Goal: Task Accomplishment & Management: Manage account settings

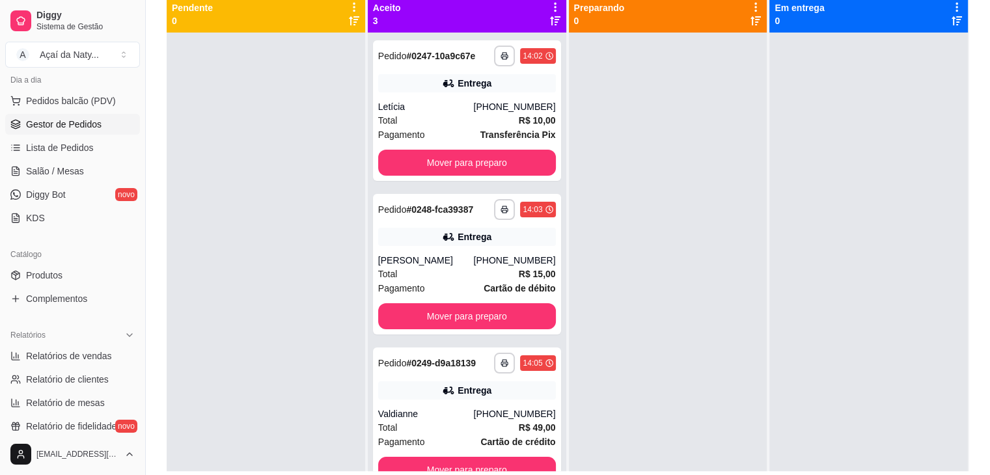
scroll to position [198, 0]
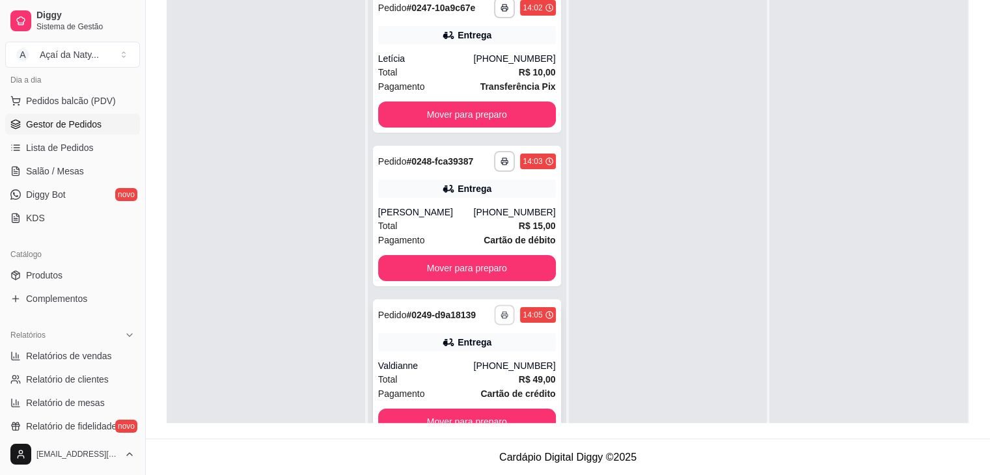
click at [502, 314] on icon "button" at bounding box center [505, 315] width 7 height 3
click at [469, 360] on button "Impressora" at bounding box center [465, 360] width 91 height 20
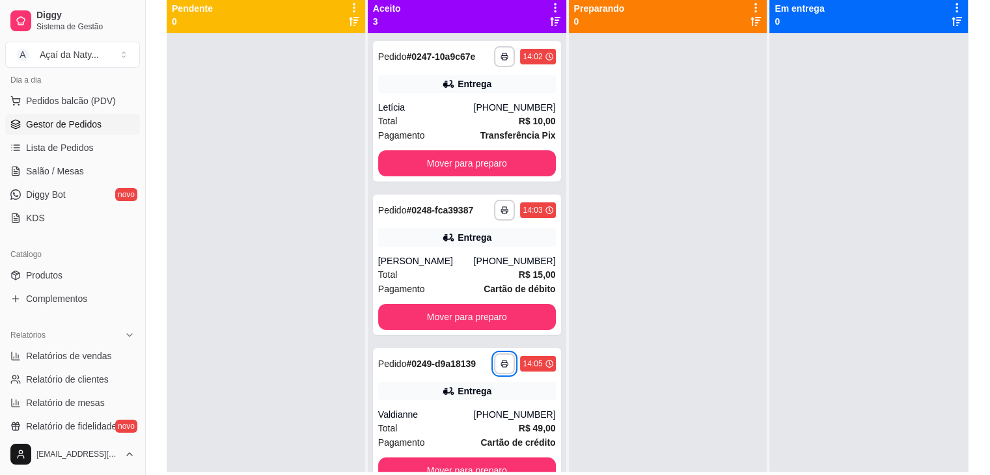
scroll to position [146, 0]
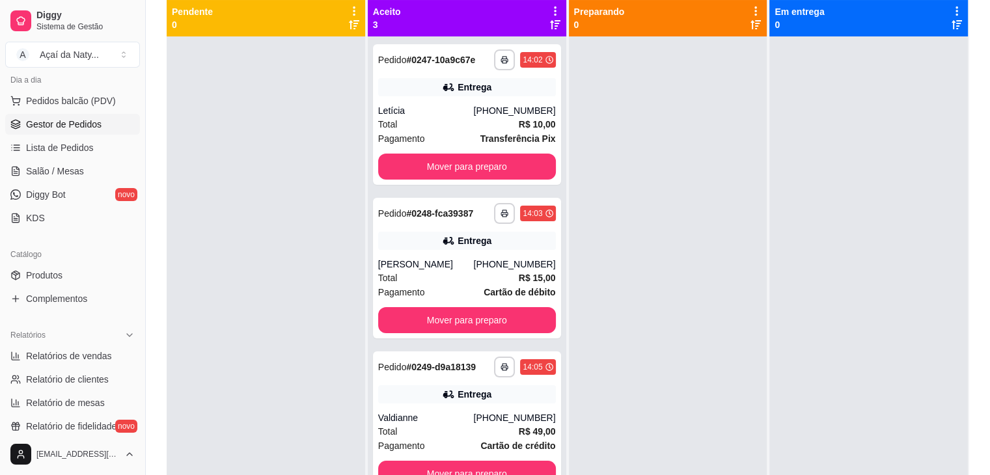
click at [550, 8] on icon at bounding box center [555, 11] width 12 height 12
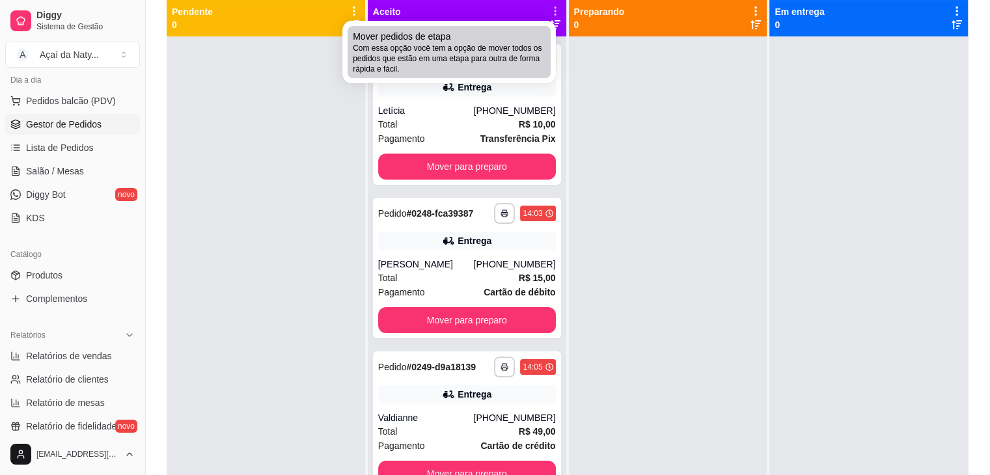
click at [499, 46] on span "Com essa opção você tem a opção de mover todos os pedidos que estão em uma etap…" at bounding box center [449, 58] width 193 height 31
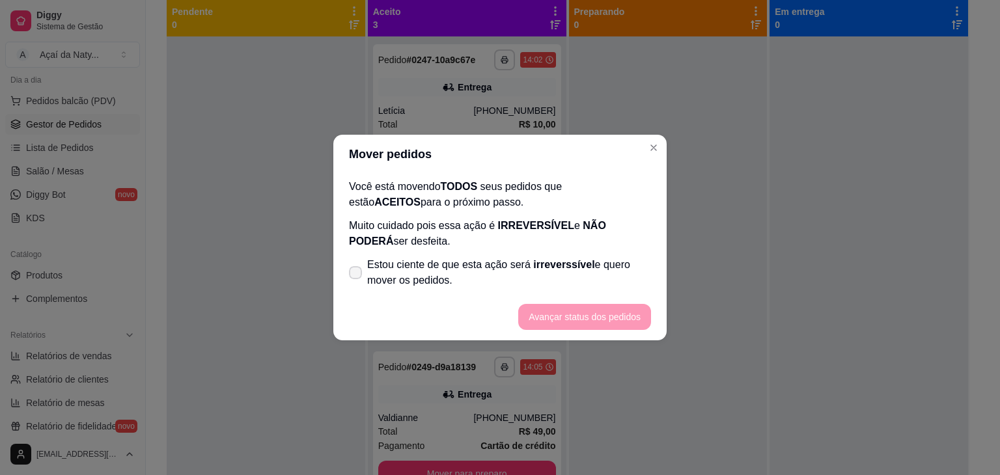
click at [357, 273] on icon at bounding box center [355, 273] width 10 height 8
click at [357, 275] on input "Estou ciente de que esta ação será irreverssível e quero mover os pedidos." at bounding box center [352, 279] width 8 height 8
checkbox input "true"
click at [558, 310] on button "Avançar status dos pedidos" at bounding box center [584, 317] width 129 height 25
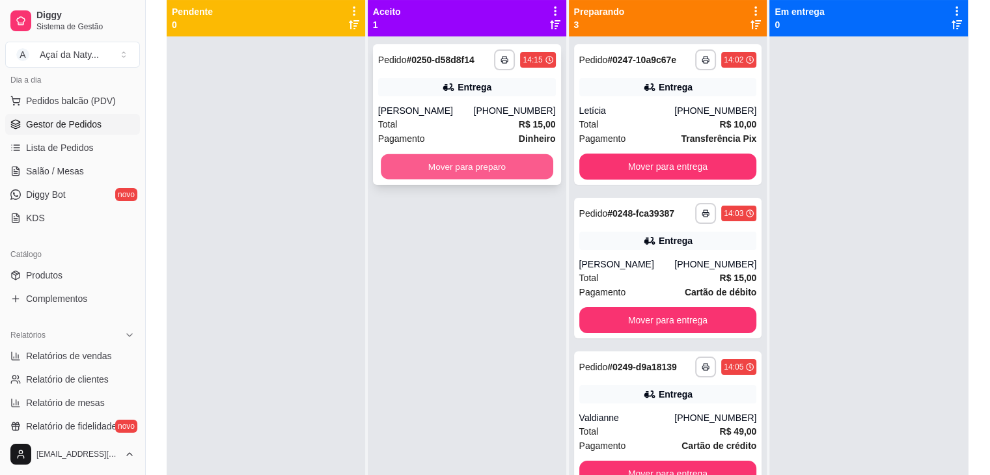
click at [440, 169] on button "Mover para preparo" at bounding box center [467, 166] width 173 height 25
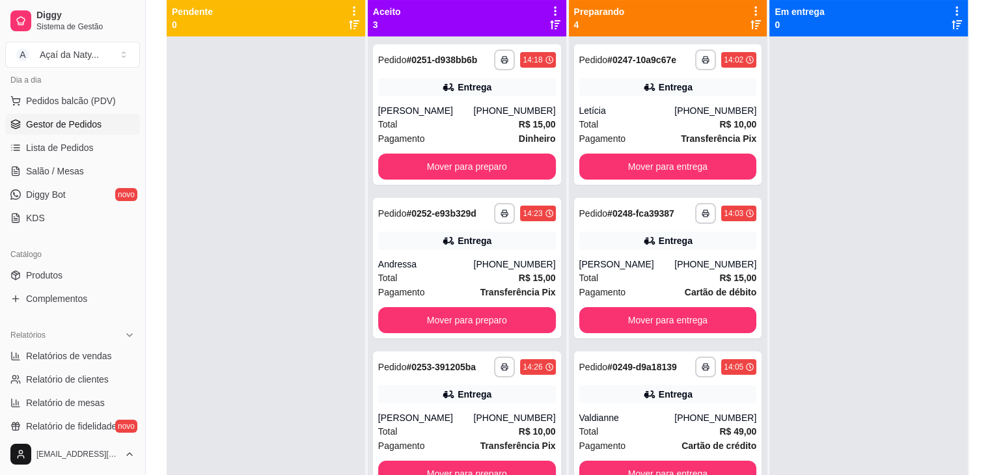
click at [549, 8] on icon at bounding box center [555, 11] width 12 height 12
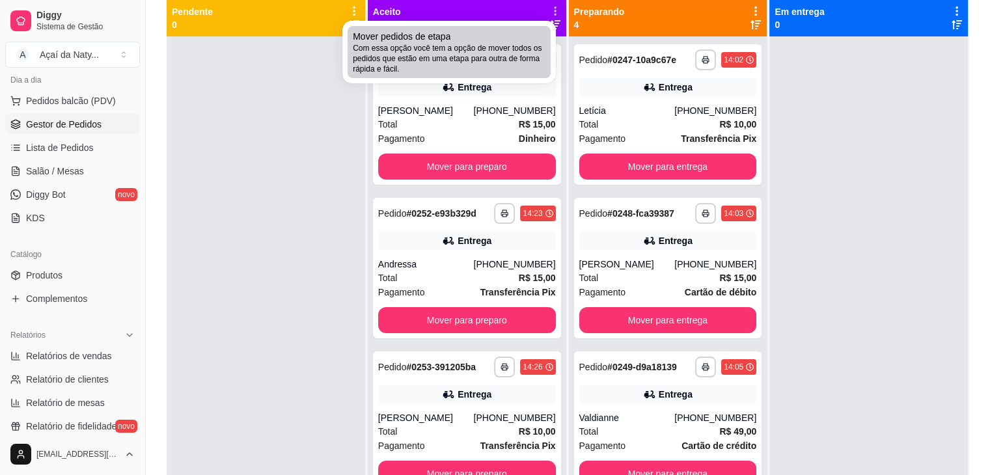
click at [501, 34] on div "Mover pedidos de etapa Com essa opção você tem a opção de mover todos os pedido…" at bounding box center [449, 52] width 193 height 44
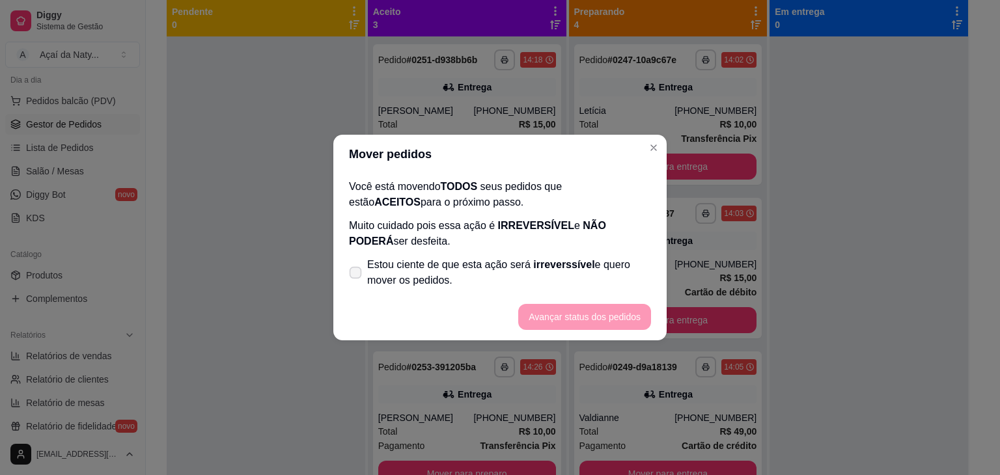
click at [359, 275] on icon at bounding box center [355, 272] width 10 height 7
click at [357, 275] on input "Estou ciente de que esta ação será irreverssível e quero mover os pedidos." at bounding box center [352, 279] width 8 height 8
checkbox input "true"
click at [556, 313] on button "Avançar status dos pedidos" at bounding box center [584, 317] width 129 height 25
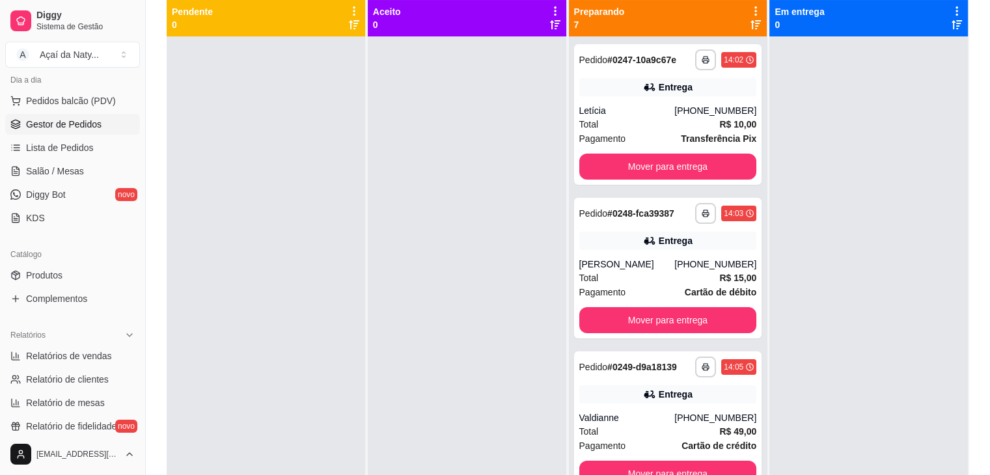
scroll to position [36, 0]
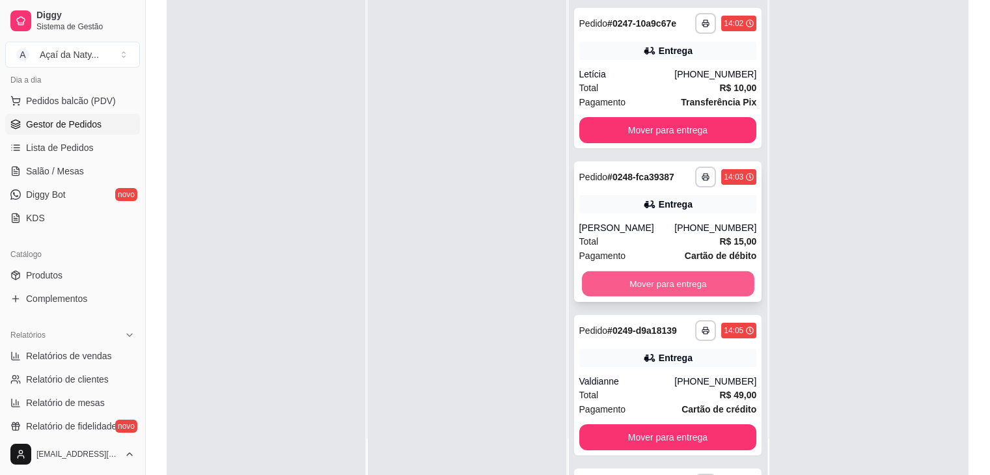
click at [674, 286] on button "Mover para entrega" at bounding box center [668, 283] width 173 height 25
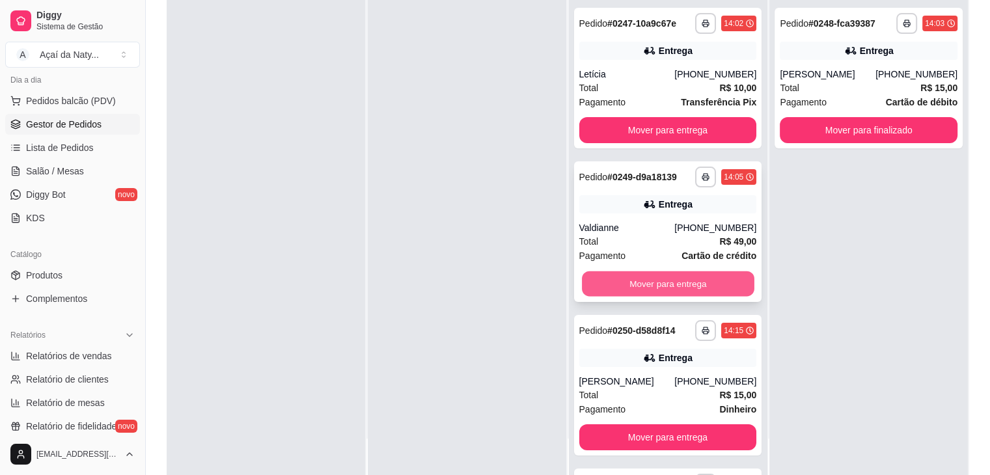
click at [615, 288] on button "Mover para entrega" at bounding box center [668, 283] width 173 height 25
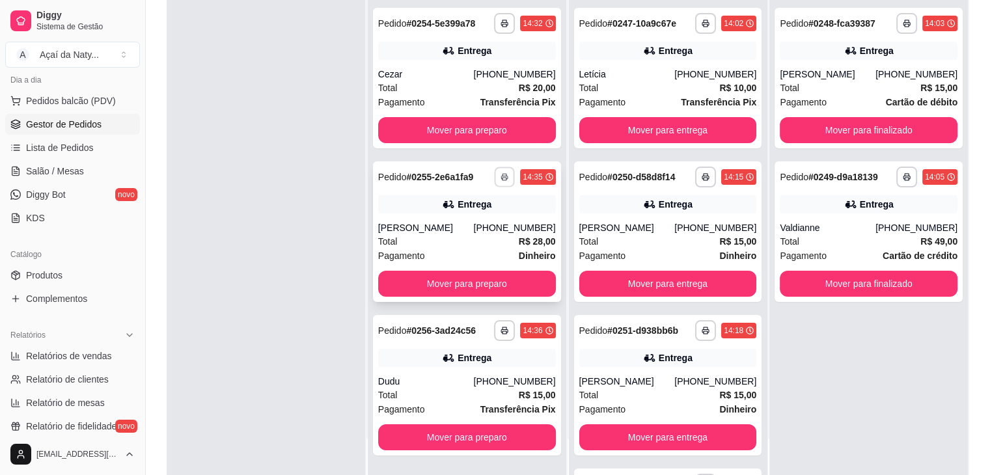
click at [501, 178] on icon "button" at bounding box center [505, 177] width 8 height 8
click at [469, 221] on button "Impressora" at bounding box center [465, 222] width 91 height 20
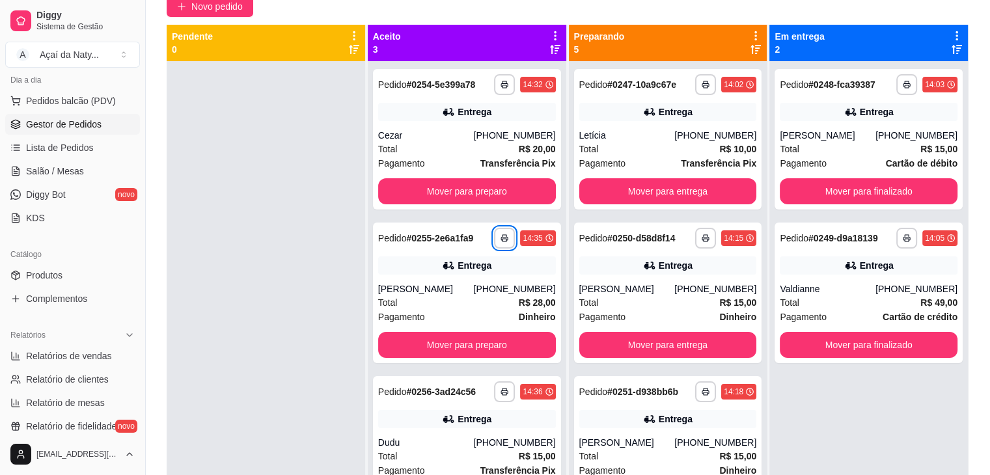
scroll to position [120, 0]
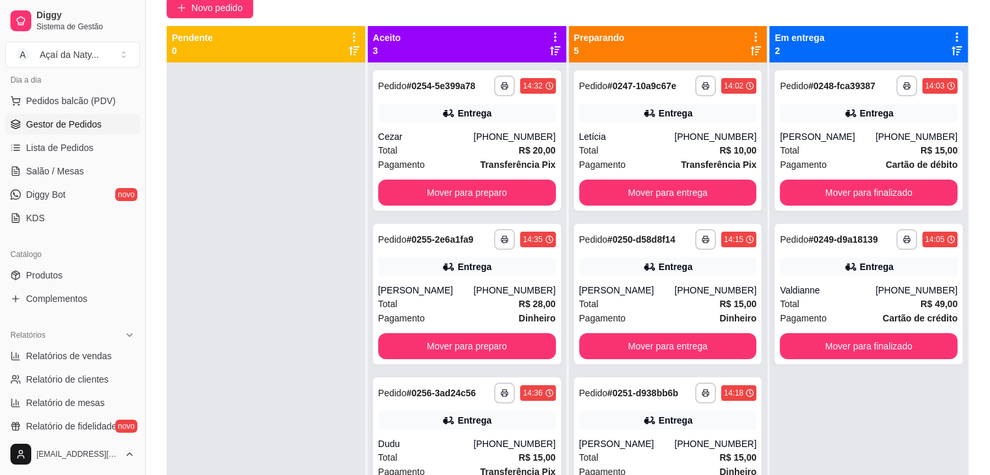
click at [554, 36] on icon at bounding box center [555, 37] width 3 height 9
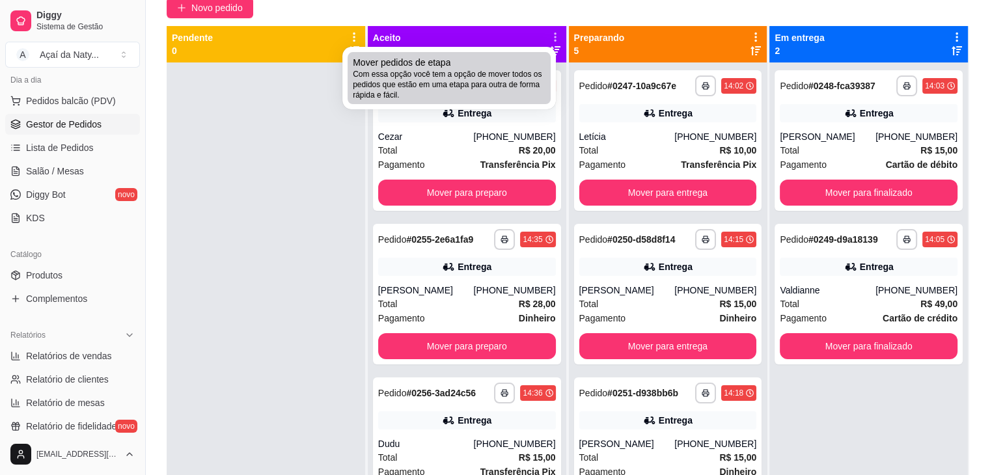
click at [490, 67] on div "Mover pedidos de etapa Com essa opção você tem a opção de mover todos os pedido…" at bounding box center [449, 78] width 193 height 44
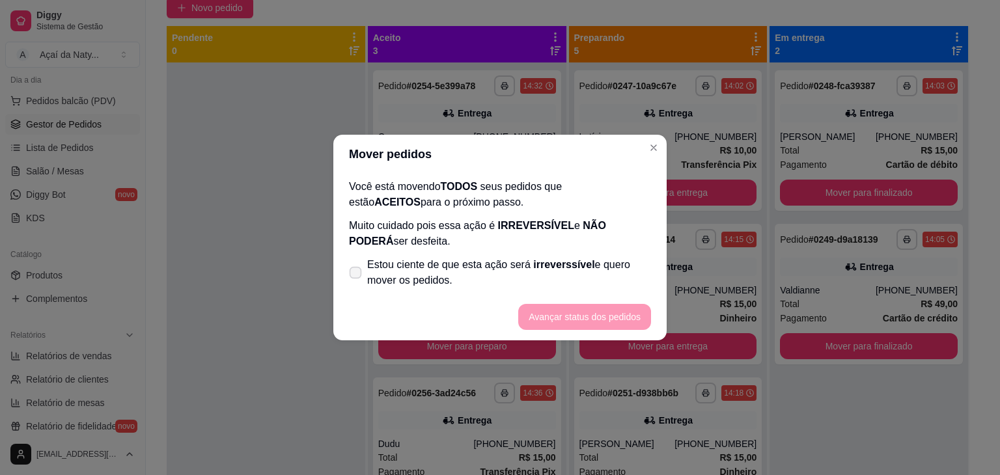
click at [354, 281] on label "Estou ciente de que esta ação será irreverssível e quero mover os pedidos." at bounding box center [500, 273] width 312 height 42
click at [354, 281] on input "Estou ciente de que esta ação será irreverssível e quero mover os pedidos." at bounding box center [352, 279] width 8 height 8
checkbox input "true"
click at [617, 318] on button "Avançar status dos pedidos" at bounding box center [584, 317] width 129 height 25
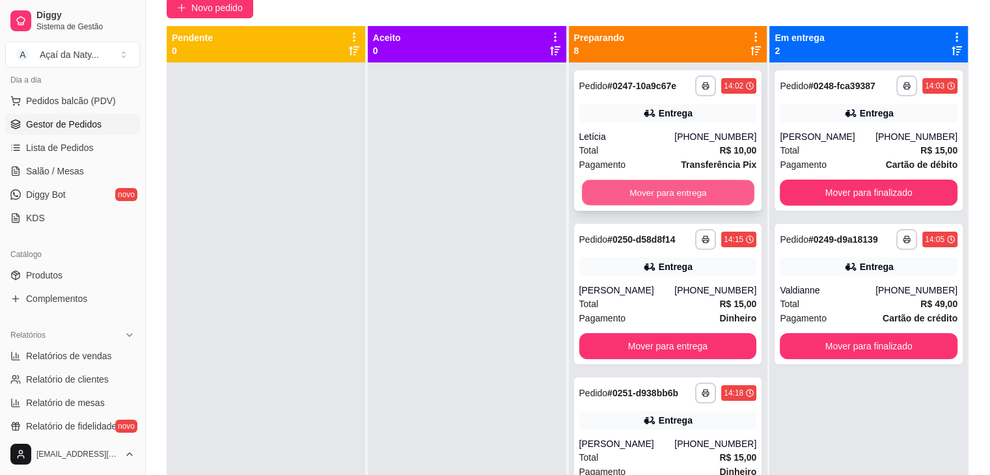
click at [624, 197] on button "Mover para entrega" at bounding box center [668, 192] width 173 height 25
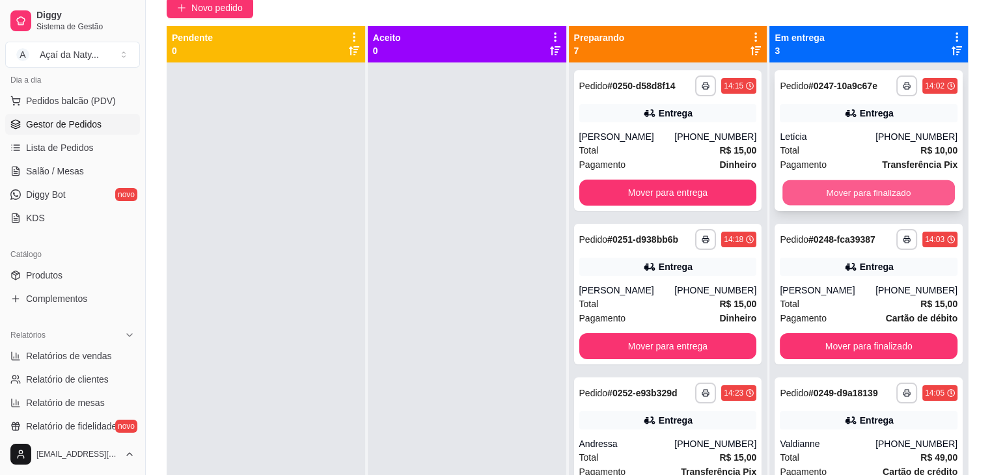
click at [842, 193] on button "Mover para finalizado" at bounding box center [868, 192] width 173 height 25
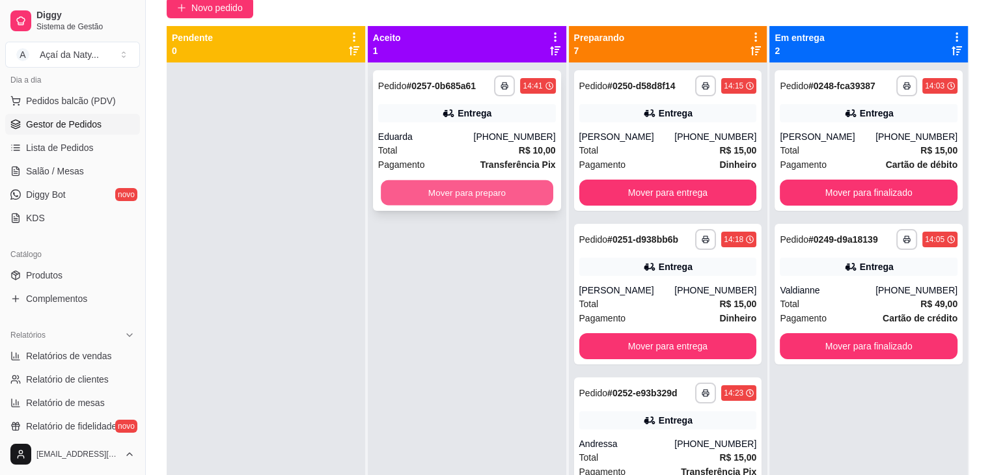
click at [510, 191] on button "Mover para preparo" at bounding box center [467, 192] width 173 height 25
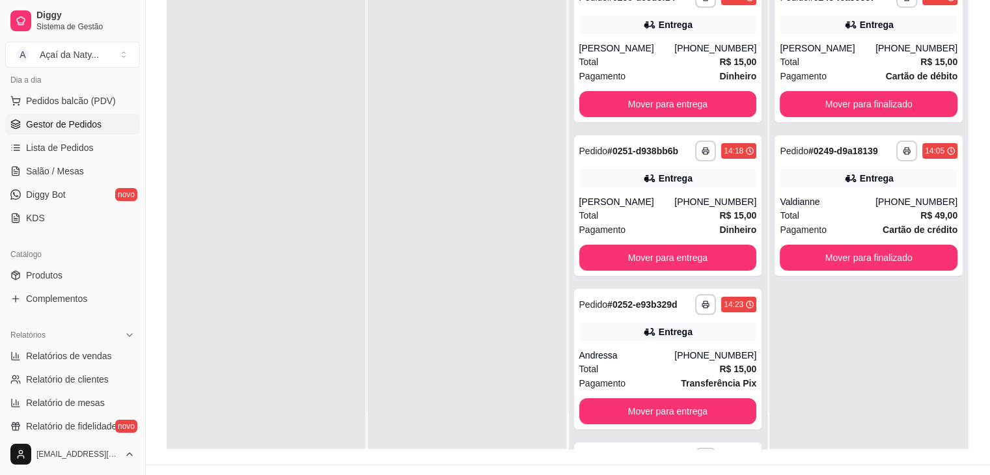
scroll to position [198, 0]
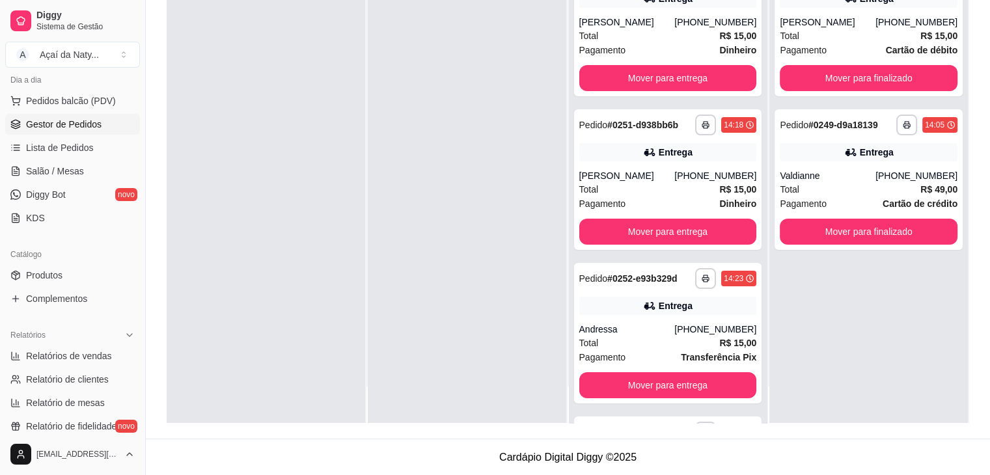
click at [603, 255] on div "**********" at bounding box center [668, 185] width 199 height 475
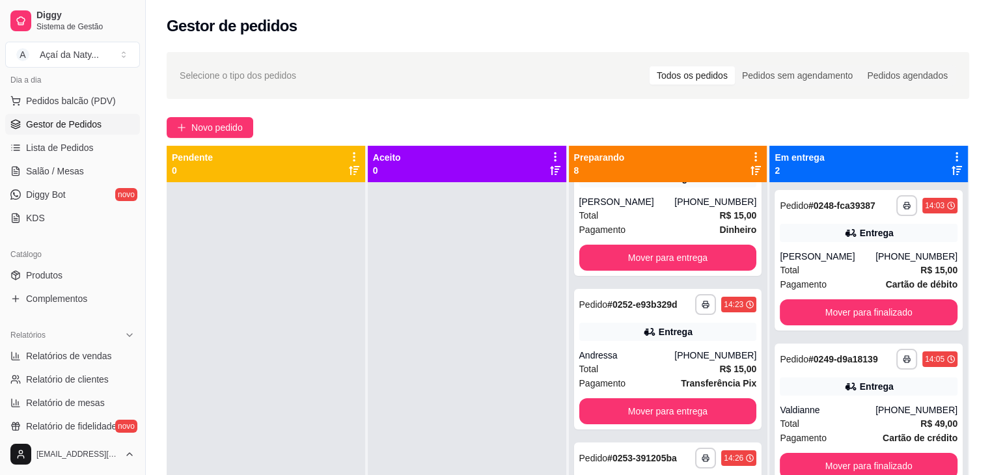
scroll to position [234, 0]
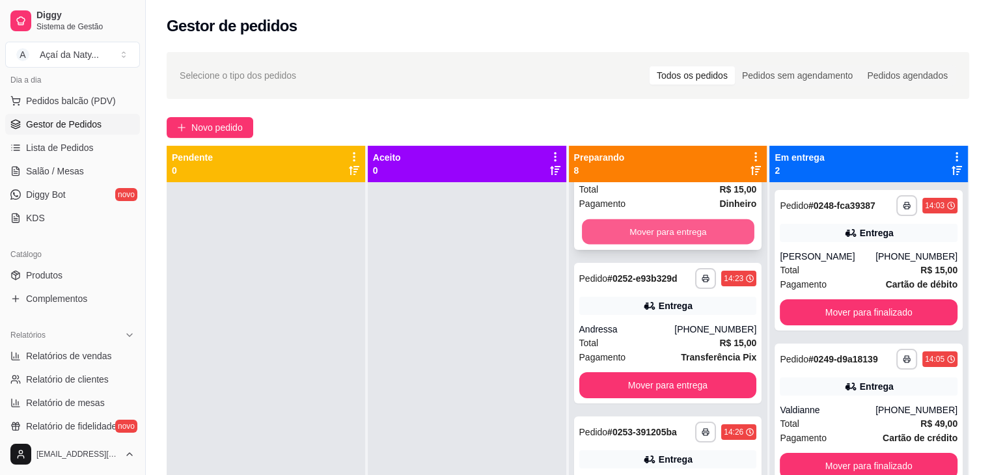
click at [601, 236] on button "Mover para entrega" at bounding box center [668, 231] width 173 height 25
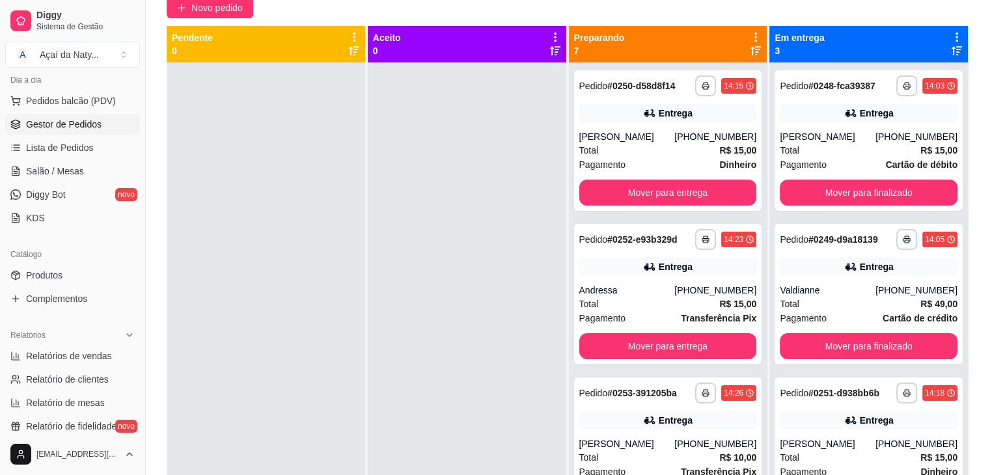
scroll to position [120, 0]
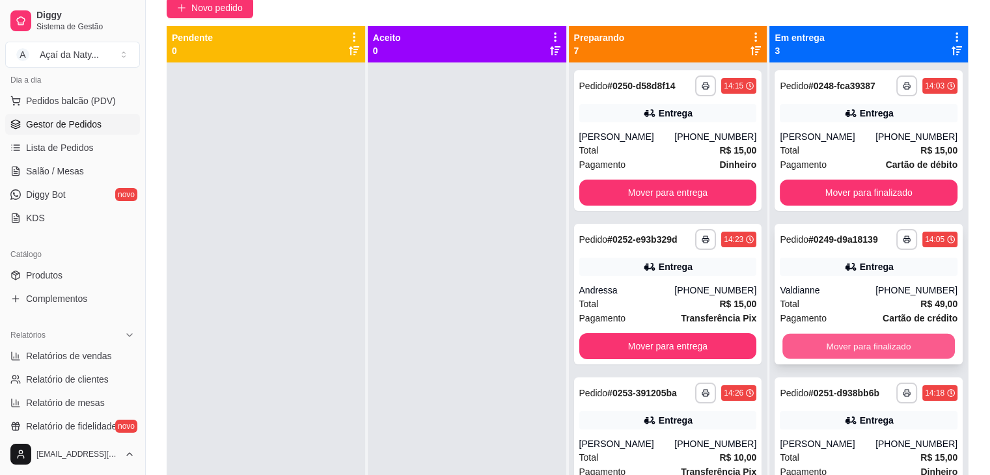
click at [844, 341] on button "Mover para finalizado" at bounding box center [868, 346] width 173 height 25
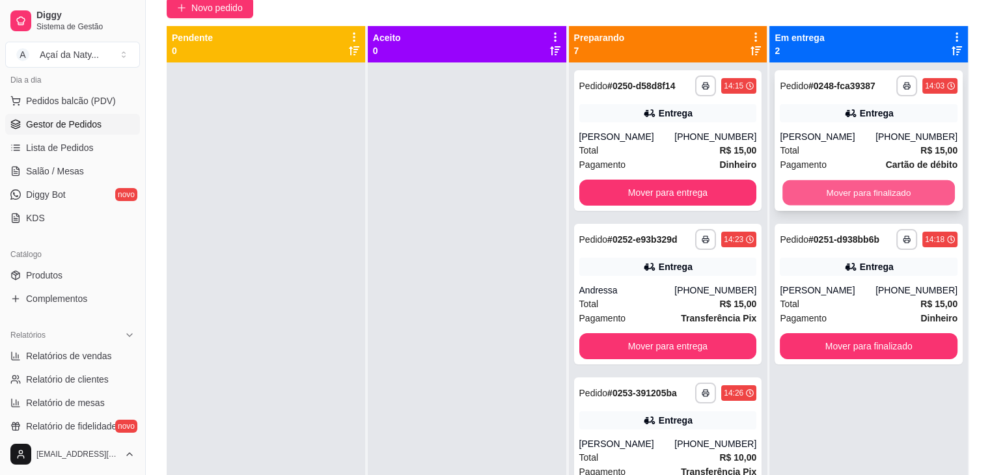
click at [819, 184] on button "Mover para finalizado" at bounding box center [868, 192] width 173 height 25
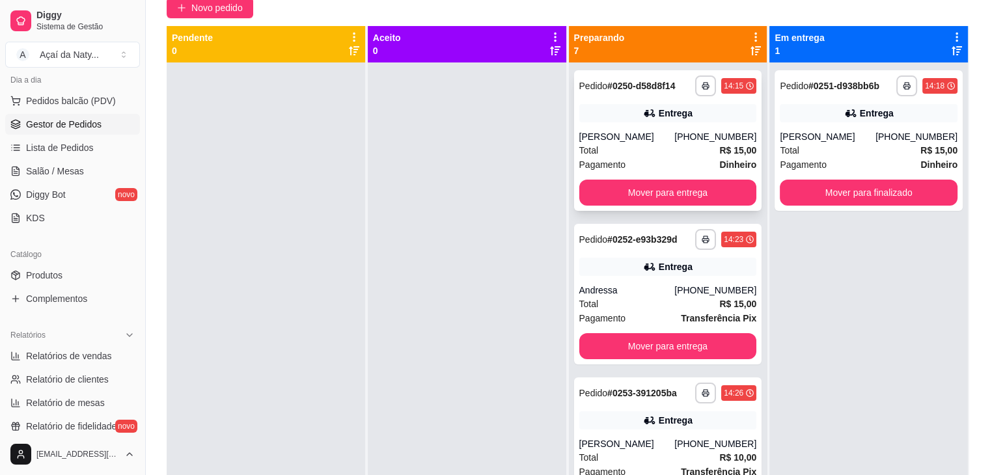
click at [706, 178] on div "**********" at bounding box center [668, 140] width 188 height 141
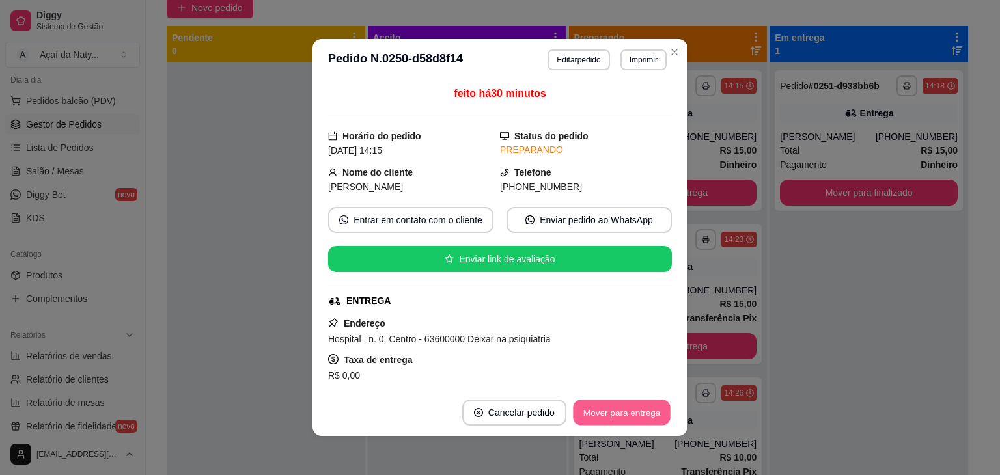
click at [617, 412] on button "Mover para entrega" at bounding box center [622, 412] width 98 height 25
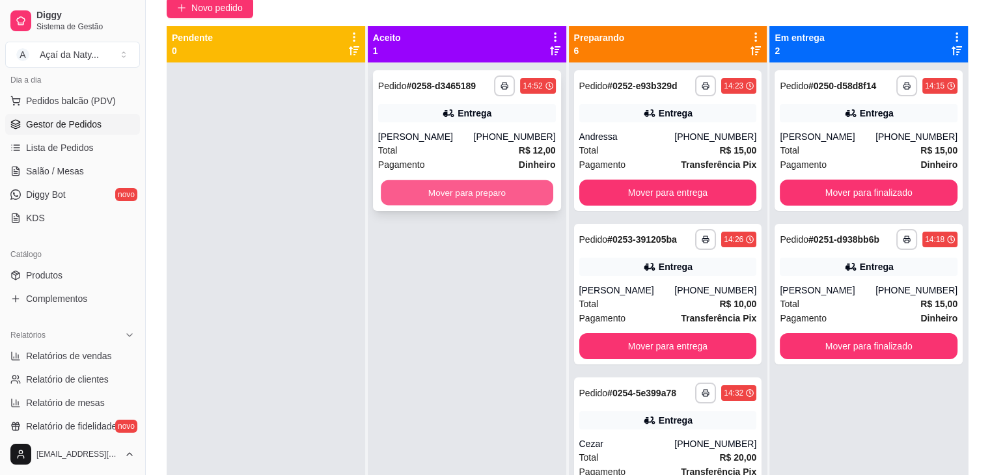
click at [451, 199] on button "Mover para preparo" at bounding box center [467, 192] width 173 height 25
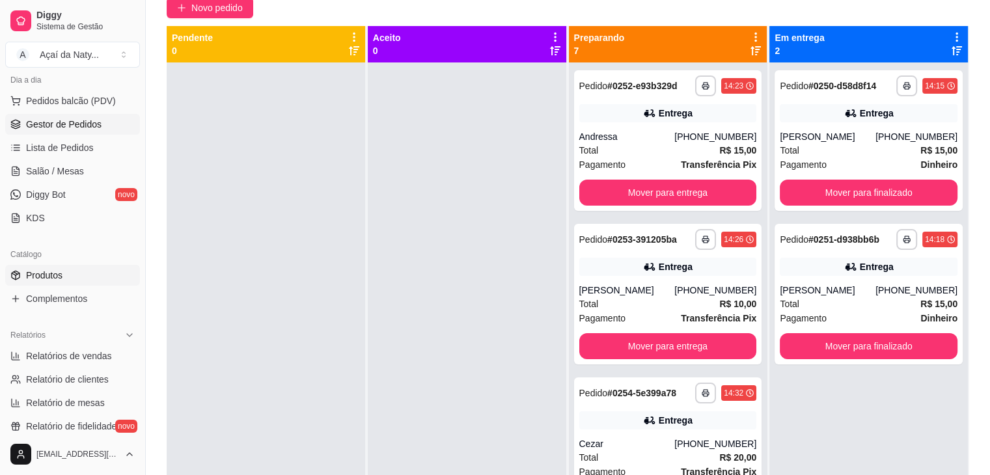
click at [81, 277] on link "Produtos" at bounding box center [72, 275] width 135 height 21
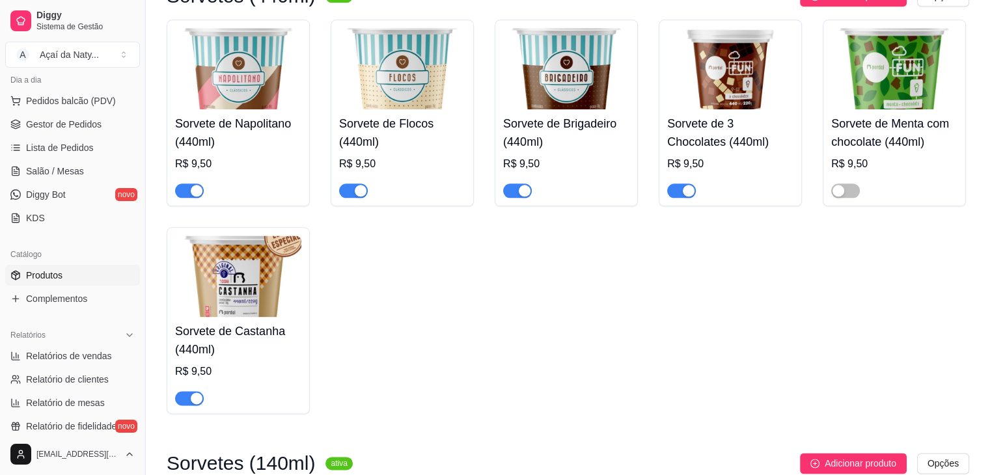
scroll to position [1633, 0]
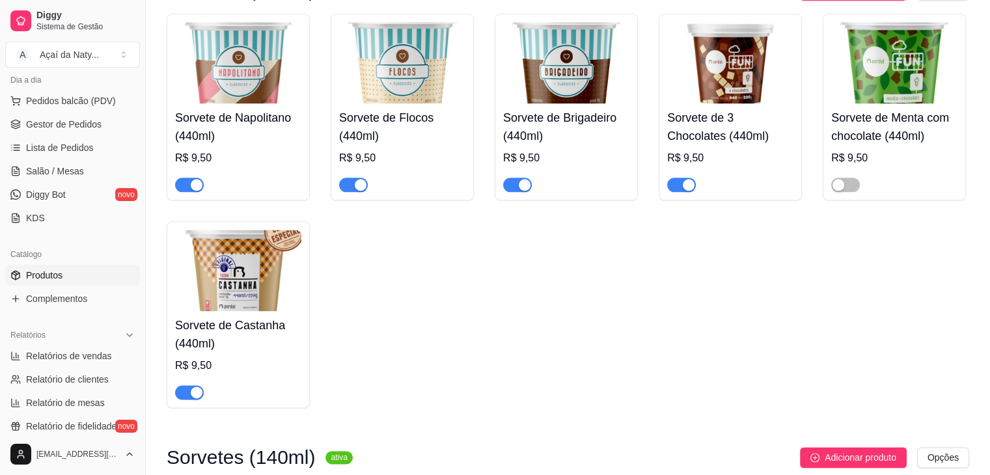
click at [190, 399] on button "button" at bounding box center [189, 392] width 29 height 14
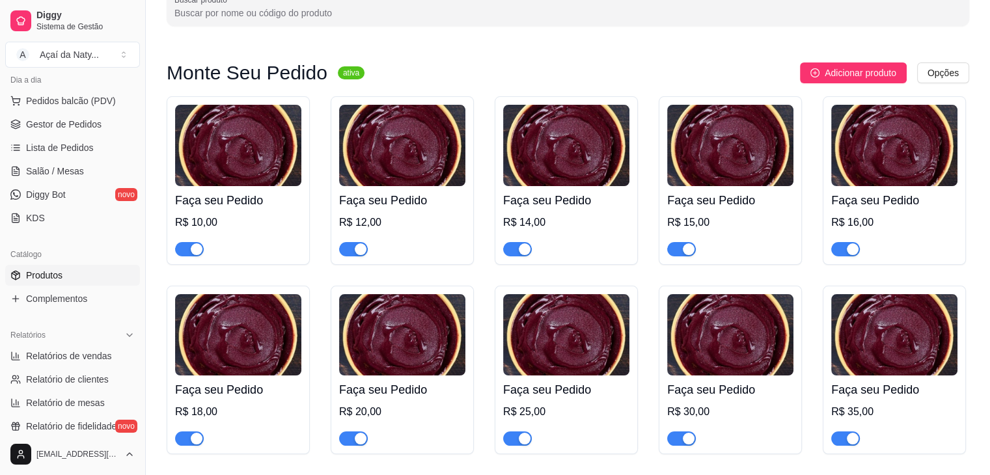
scroll to position [0, 0]
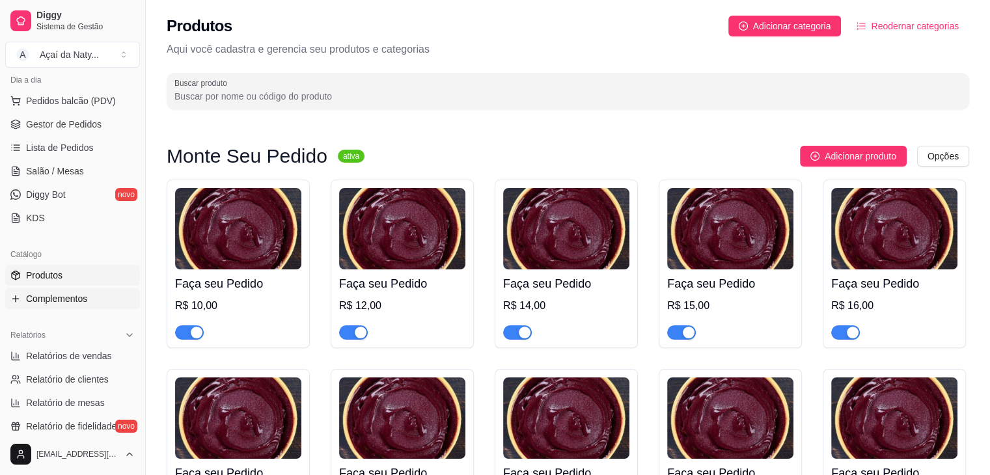
click at [74, 299] on span "Complementos" at bounding box center [56, 298] width 61 height 13
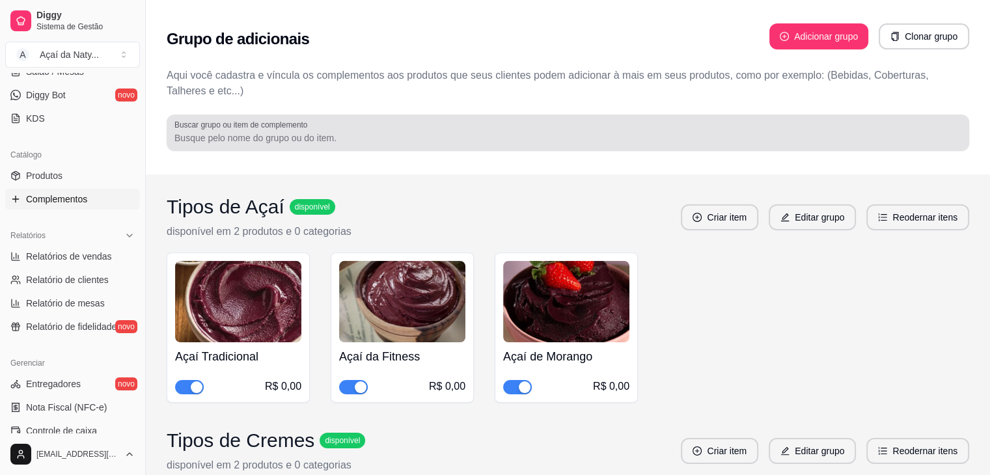
scroll to position [255, 0]
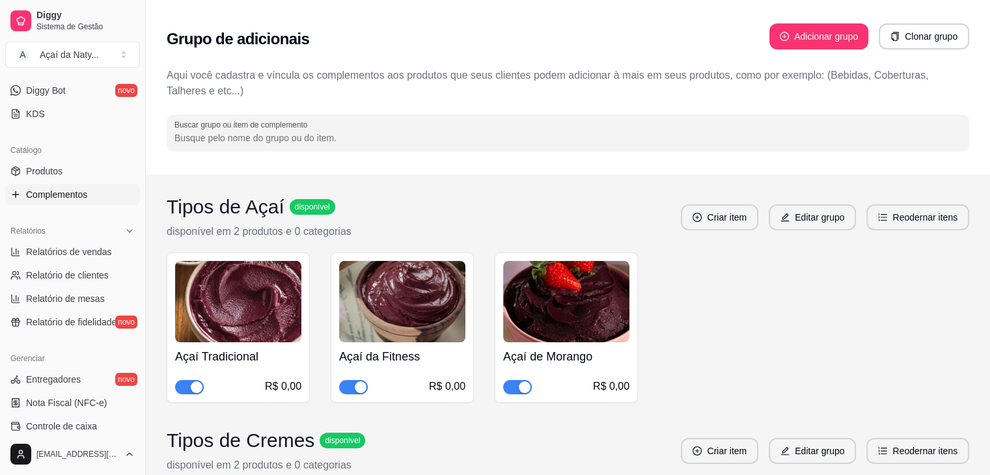
click at [547, 195] on div "Tipos de Açaí disponível disponível em 2 produtos e 0 categorias Criar item Edi…" at bounding box center [568, 217] width 803 height 44
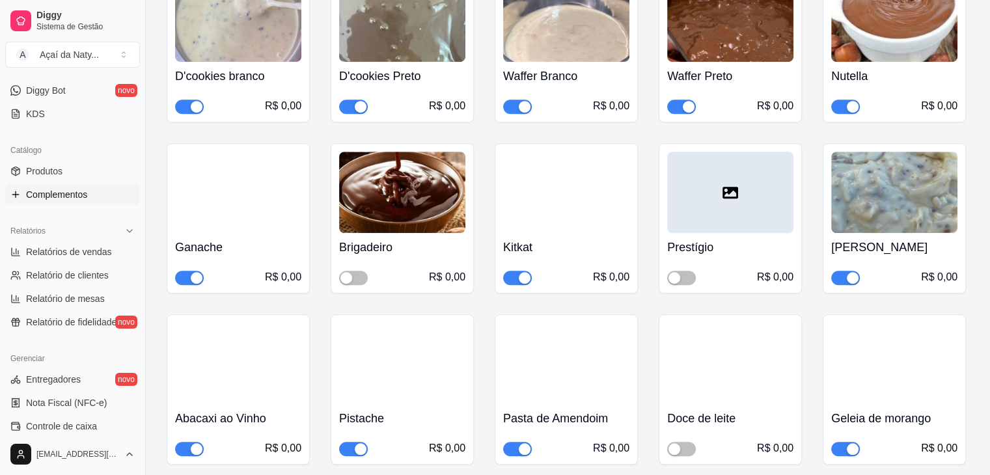
scroll to position [963, 0]
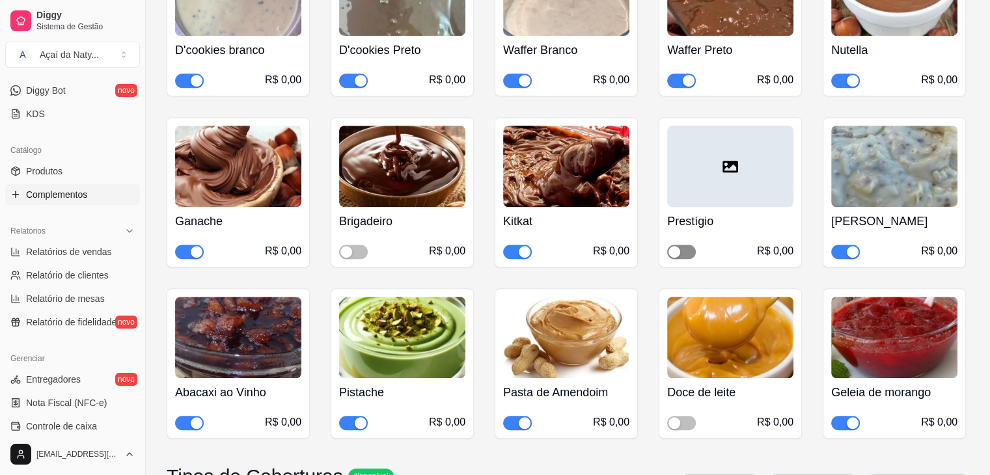
click at [680, 245] on button "button" at bounding box center [681, 252] width 29 height 14
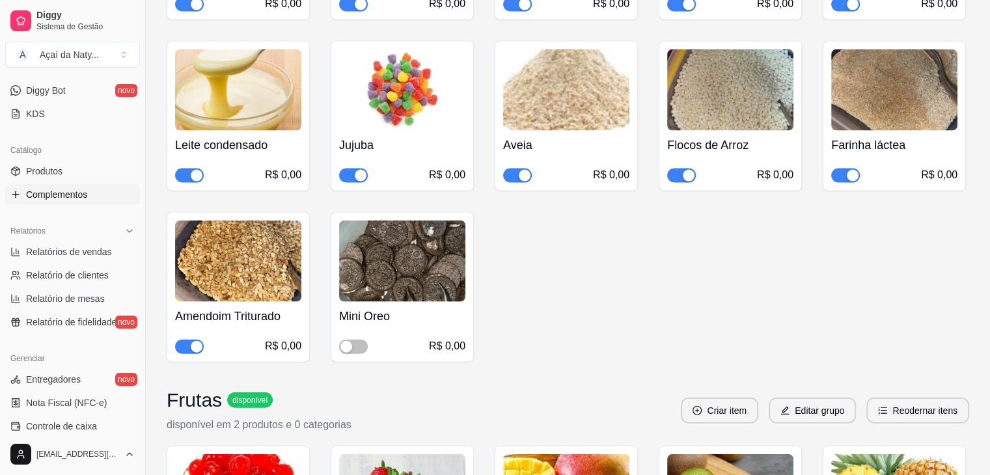
scroll to position [2786, 0]
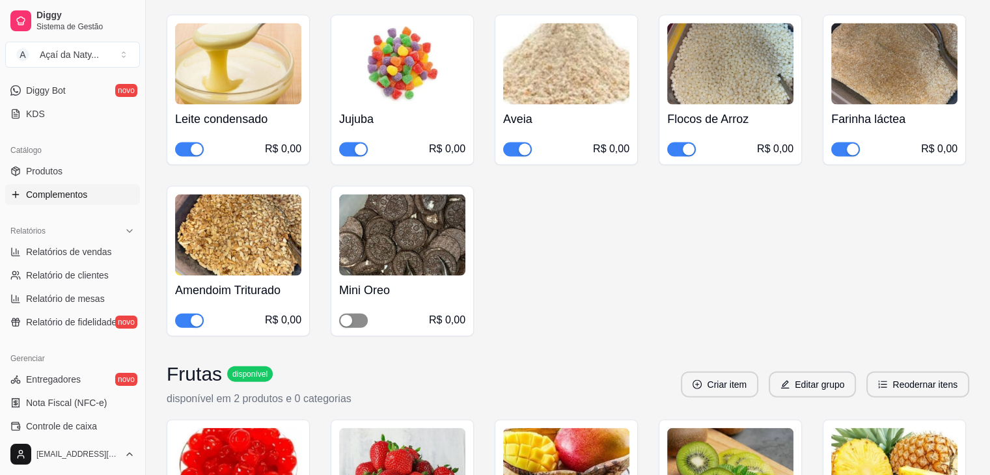
click at [361, 314] on span "button" at bounding box center [353, 321] width 29 height 14
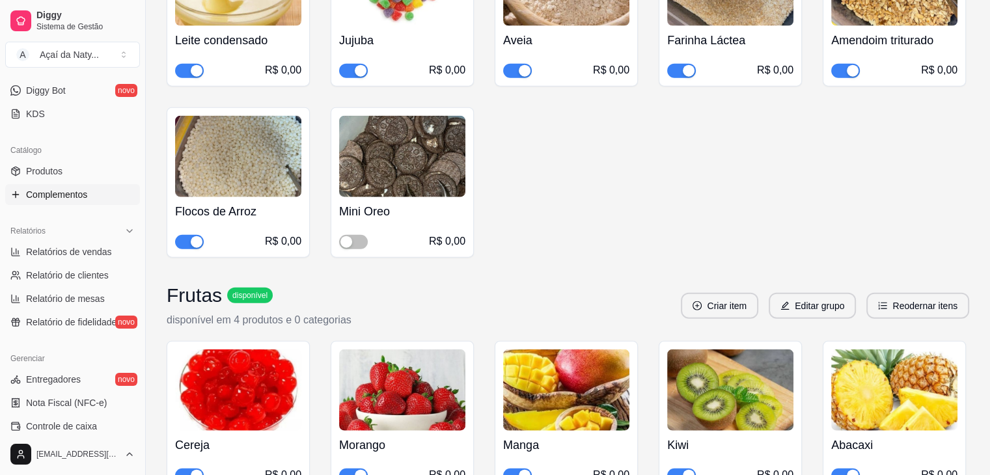
scroll to position [12941, 0]
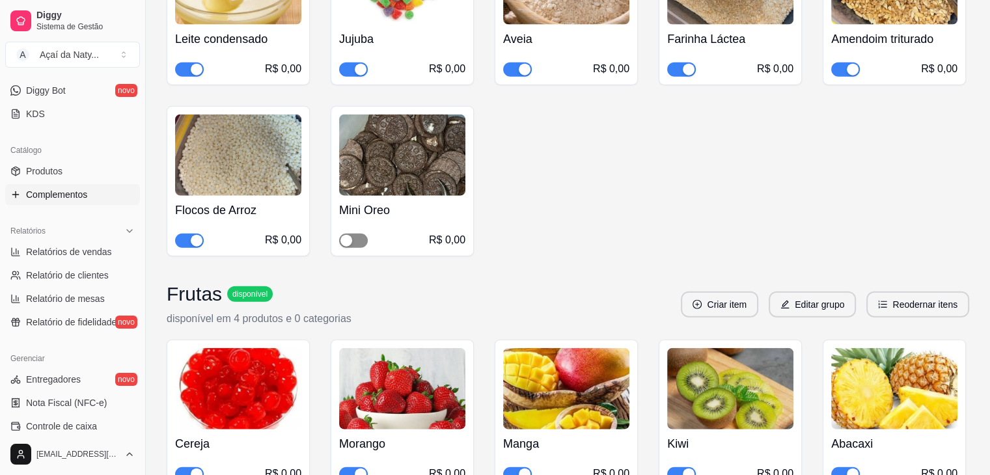
click at [352, 235] on div "button" at bounding box center [346, 241] width 12 height 12
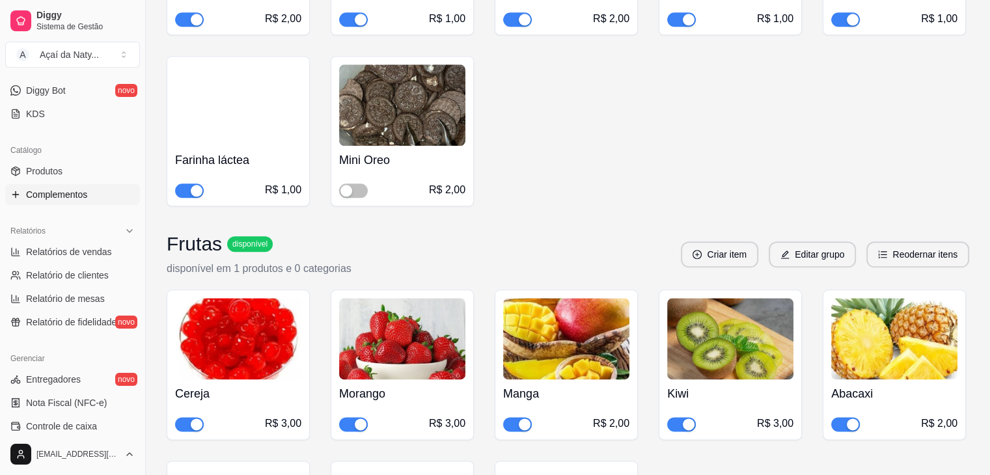
scroll to position [16352, 0]
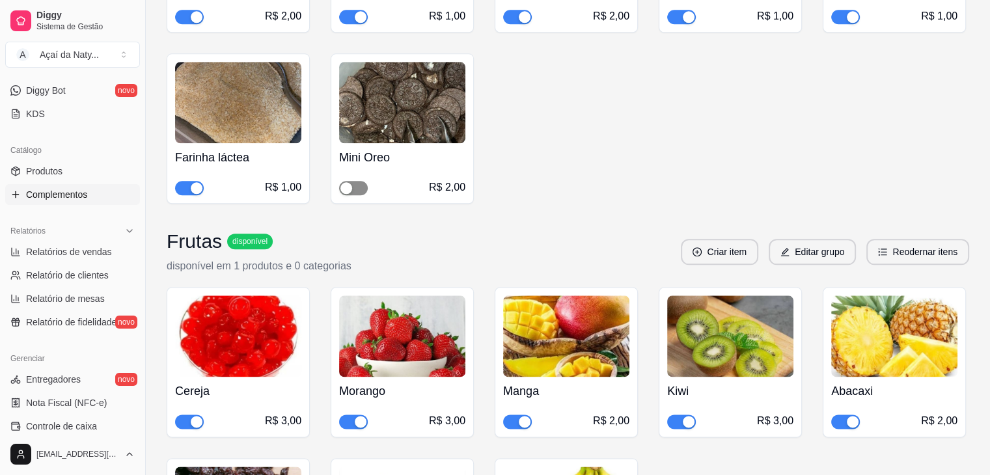
click at [353, 181] on button "button" at bounding box center [353, 188] width 29 height 14
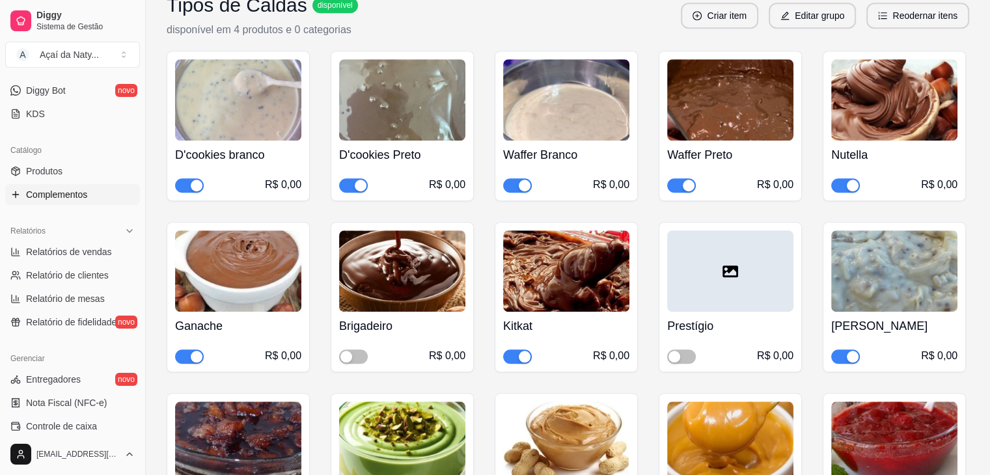
scroll to position [10931, 0]
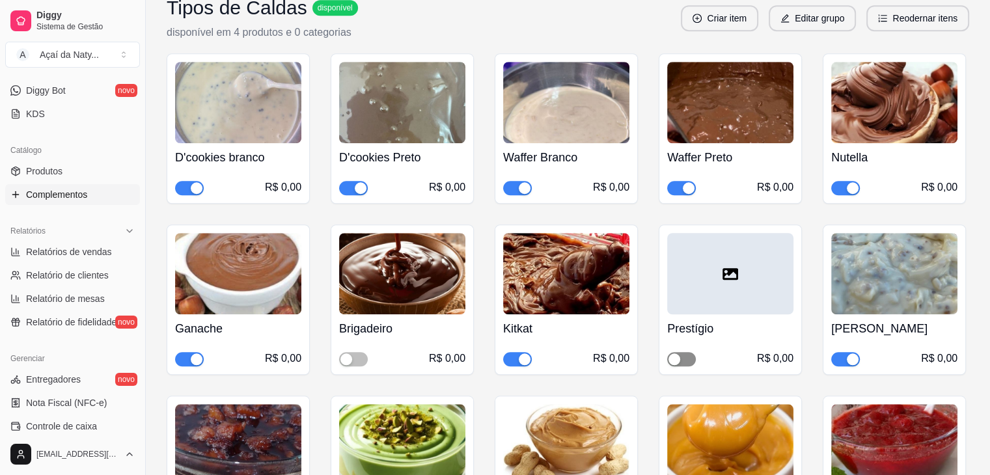
click at [679, 353] on div "button" at bounding box center [675, 359] width 12 height 12
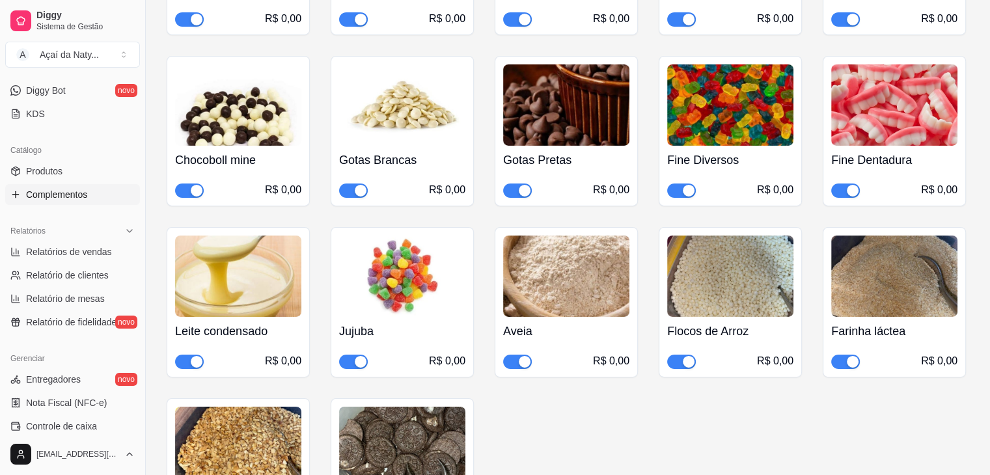
scroll to position [9316, 0]
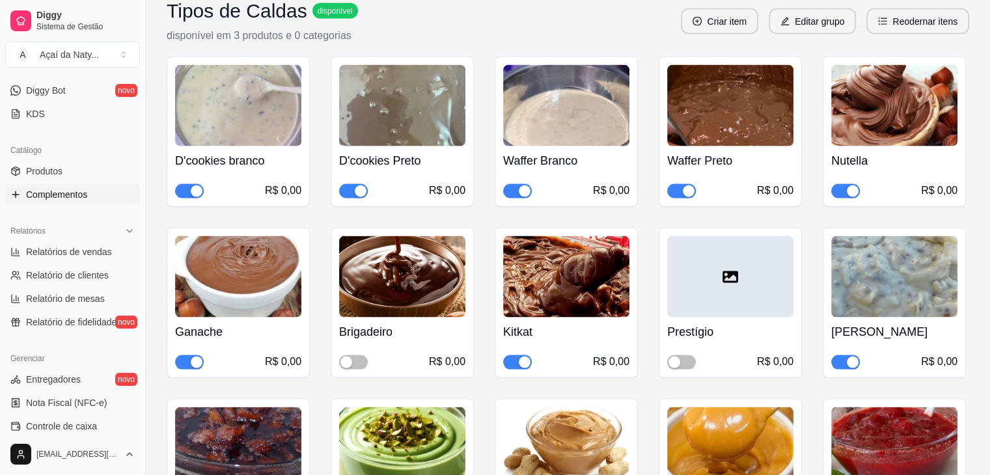
scroll to position [7572, 0]
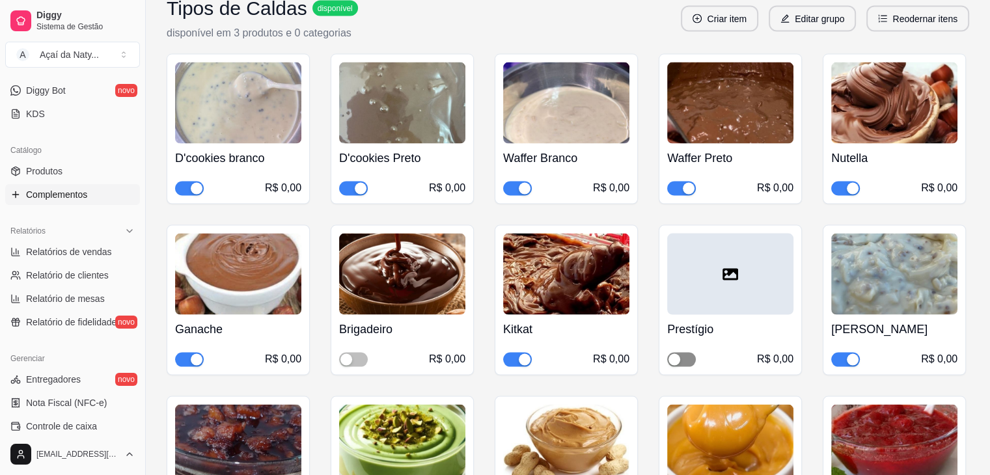
click at [682, 353] on button "button" at bounding box center [681, 360] width 29 height 14
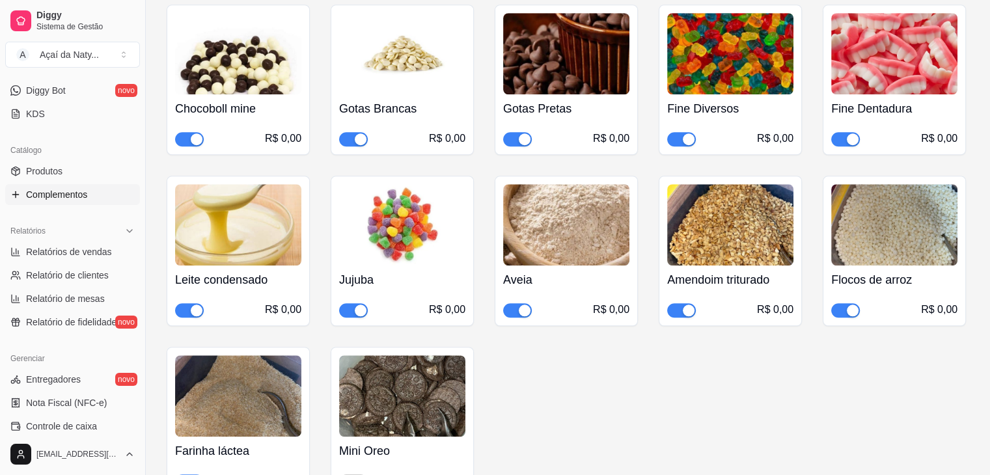
scroll to position [6010, 0]
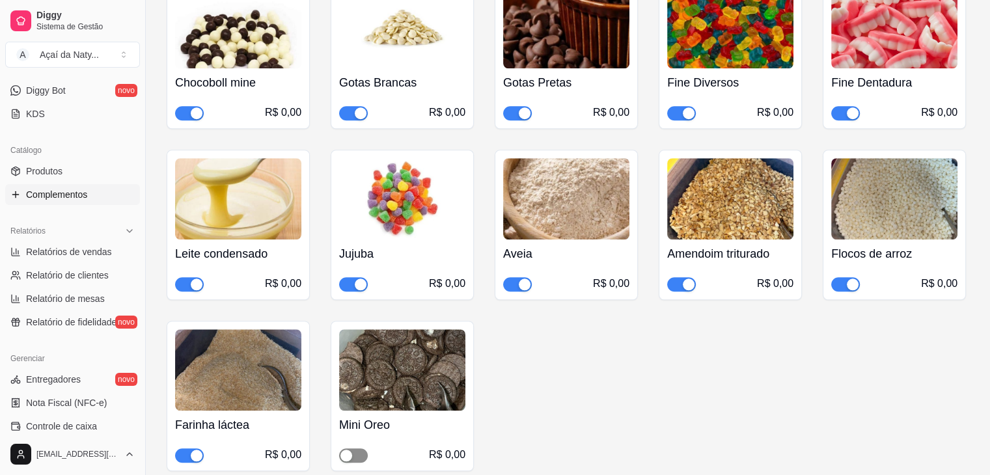
click at [358, 449] on span "button" at bounding box center [353, 456] width 29 height 14
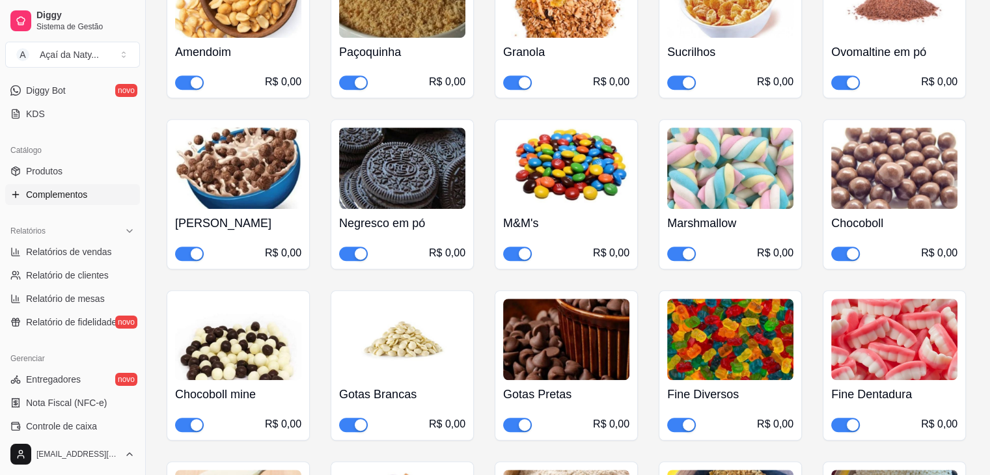
scroll to position [5697, 0]
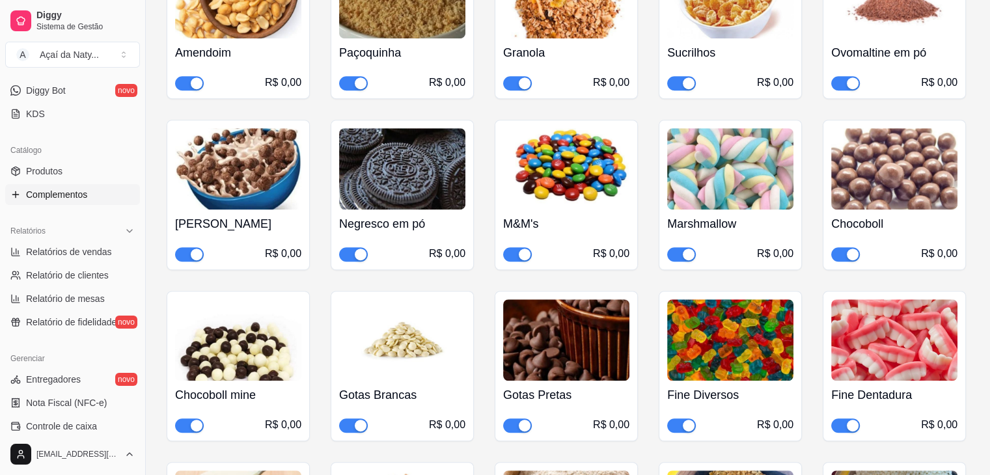
click at [85, 144] on div "Catálogo" at bounding box center [72, 150] width 135 height 21
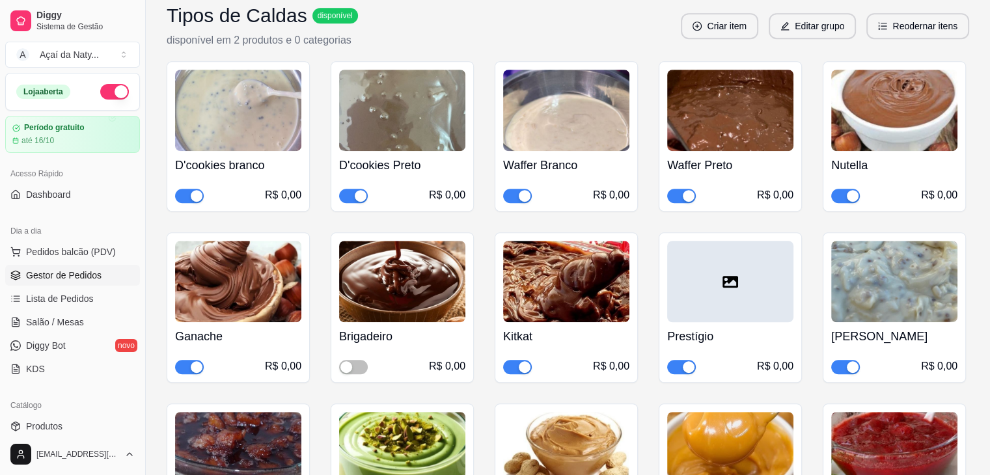
scroll to position [750, 0]
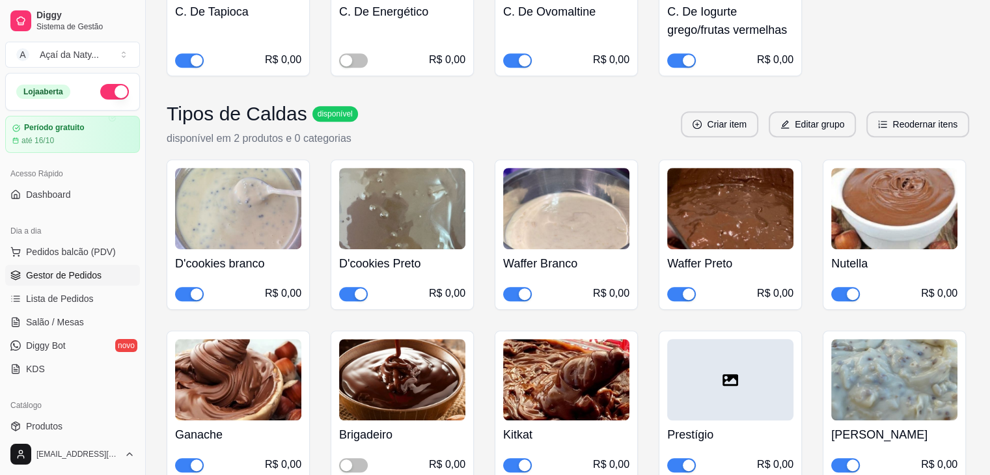
click at [47, 280] on span "Gestor de Pedidos" at bounding box center [64, 275] width 76 height 13
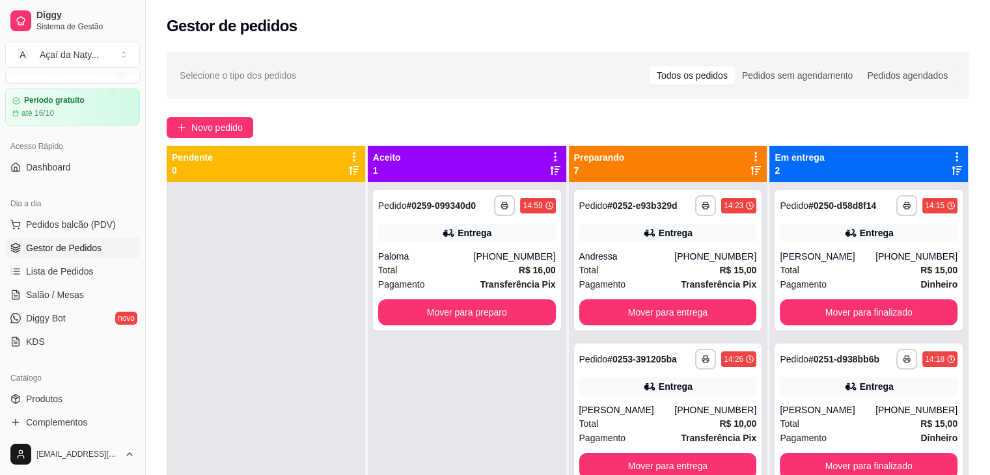
scroll to position [52, 0]
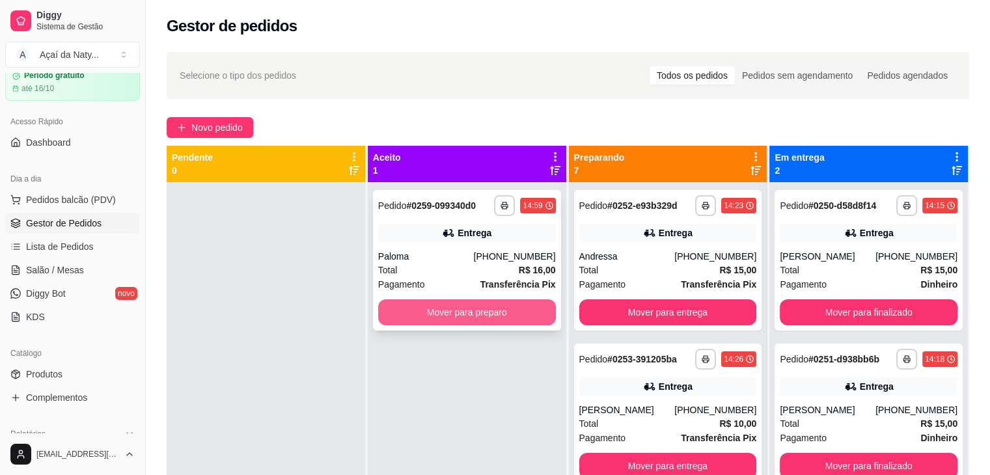
click at [479, 311] on button "Mover para preparo" at bounding box center [467, 312] width 178 height 26
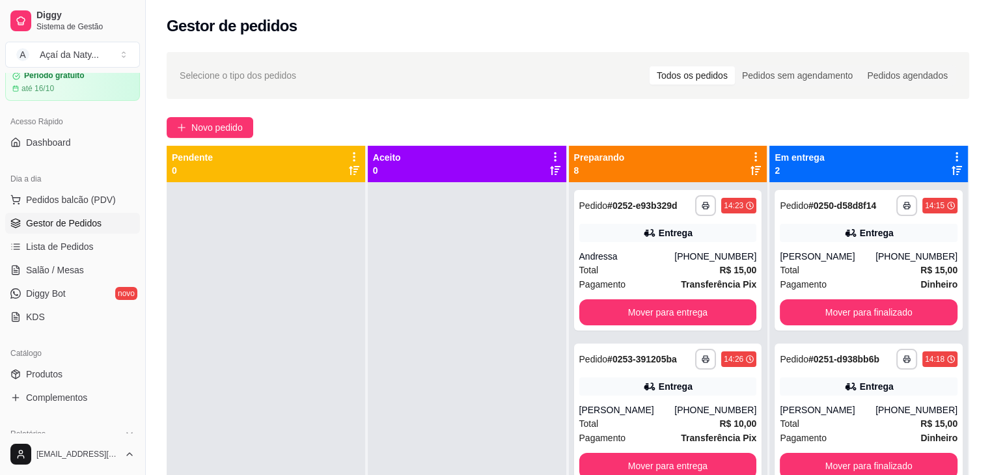
click at [586, 107] on div "**********" at bounding box center [568, 340] width 844 height 592
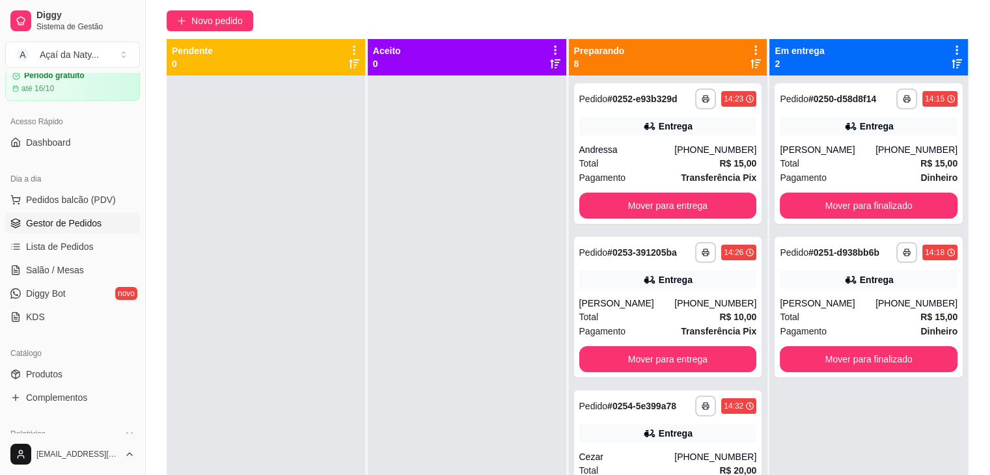
scroll to position [130, 0]
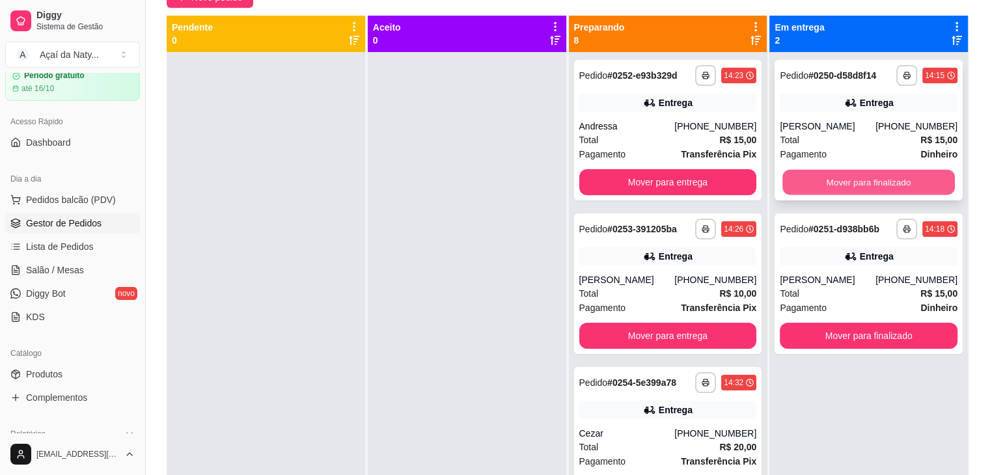
click at [840, 188] on button "Mover para finalizado" at bounding box center [868, 182] width 173 height 25
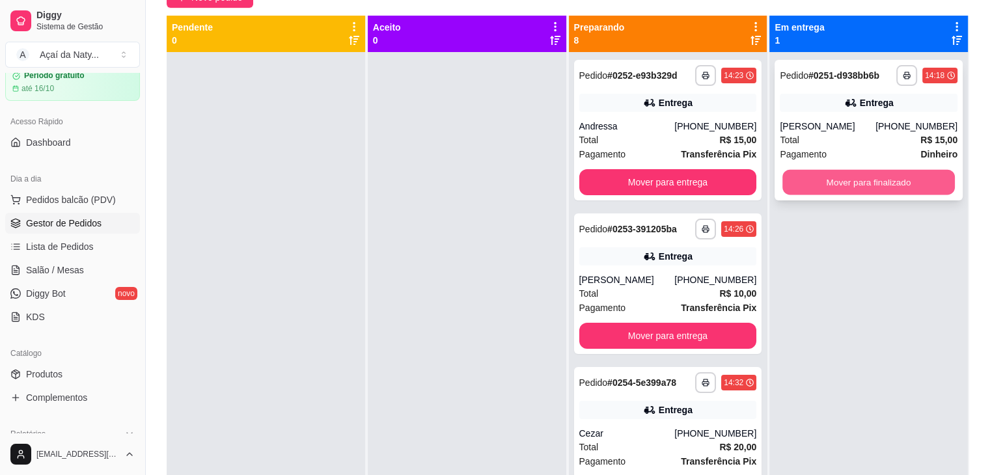
click at [832, 186] on button "Mover para finalizado" at bounding box center [868, 182] width 173 height 25
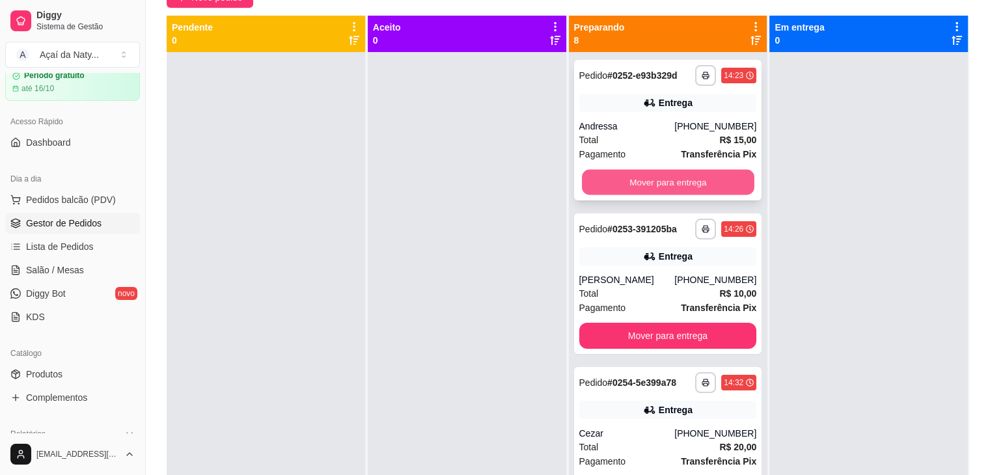
click at [696, 174] on button "Mover para entrega" at bounding box center [668, 182] width 173 height 25
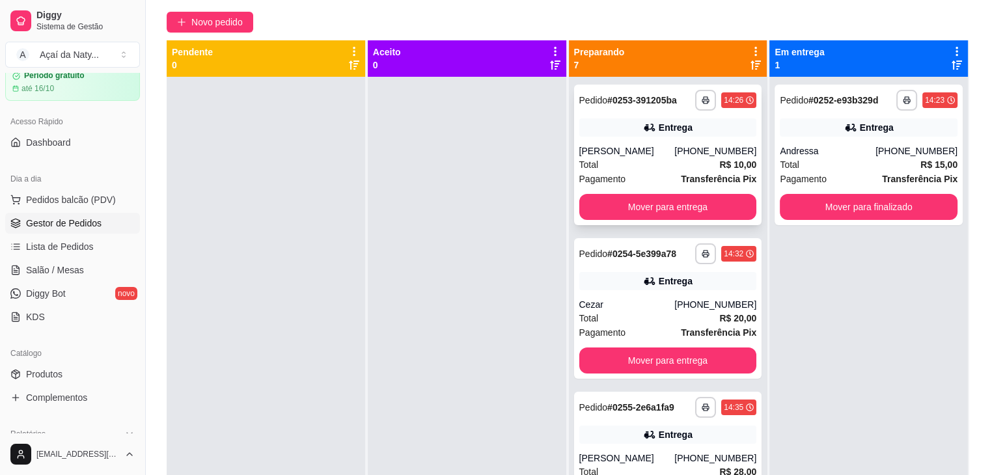
scroll to position [104, 0]
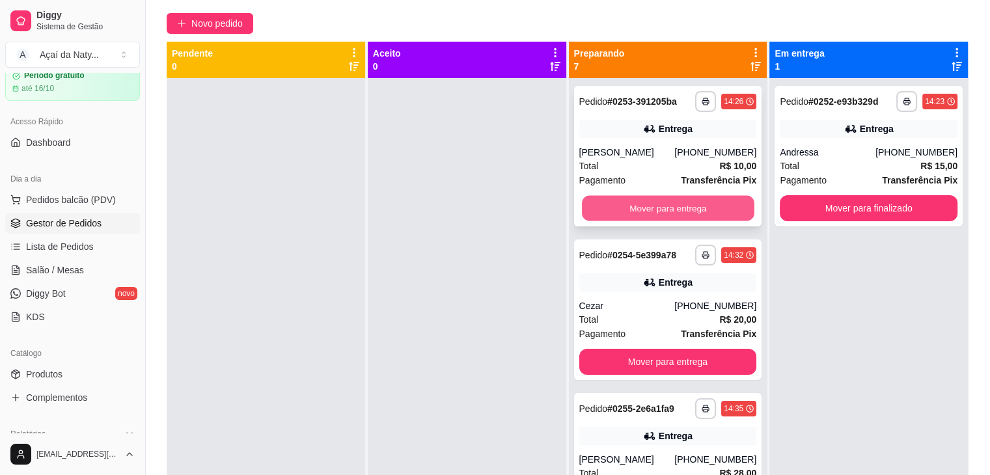
click at [607, 205] on button "Mover para entrega" at bounding box center [668, 208] width 173 height 25
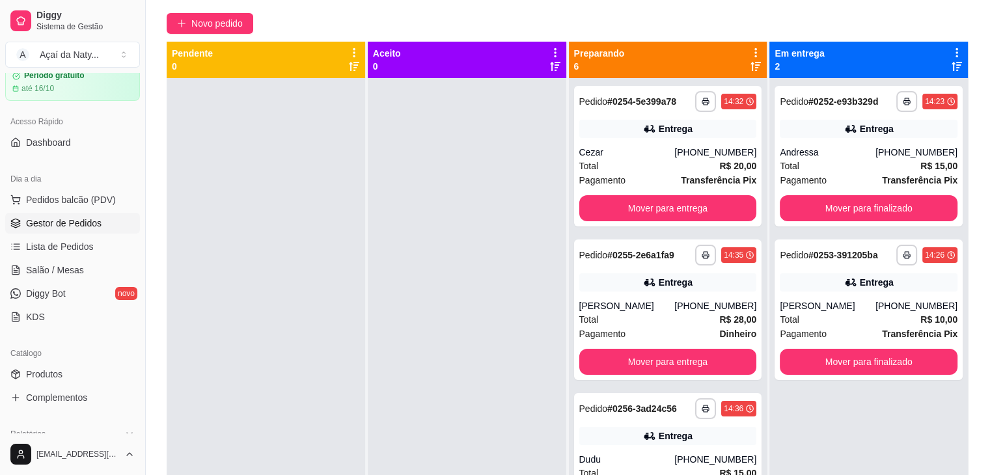
scroll to position [78, 0]
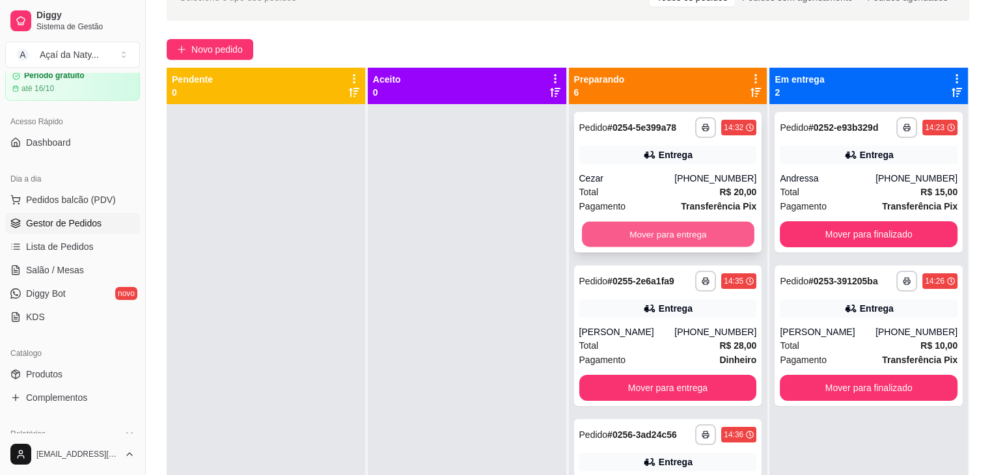
click at [594, 239] on button "Mover para entrega" at bounding box center [668, 234] width 173 height 25
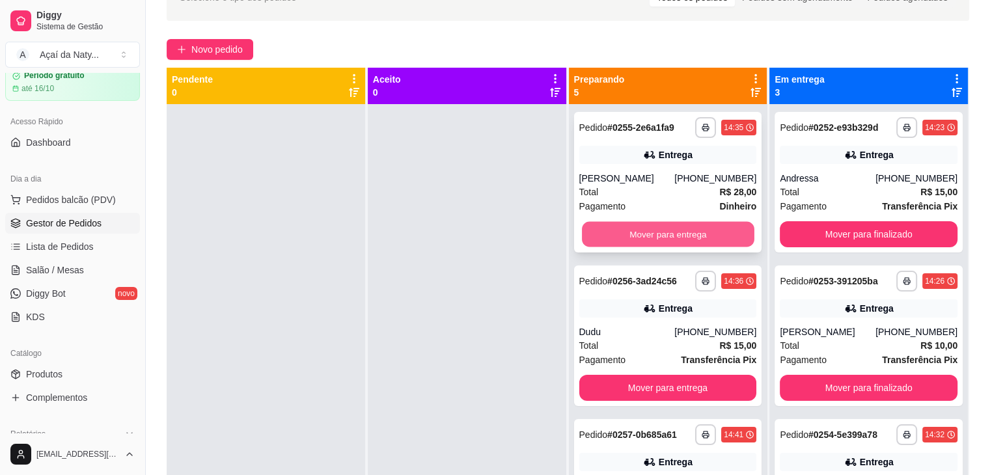
click at [597, 239] on button "Mover para entrega" at bounding box center [668, 234] width 173 height 25
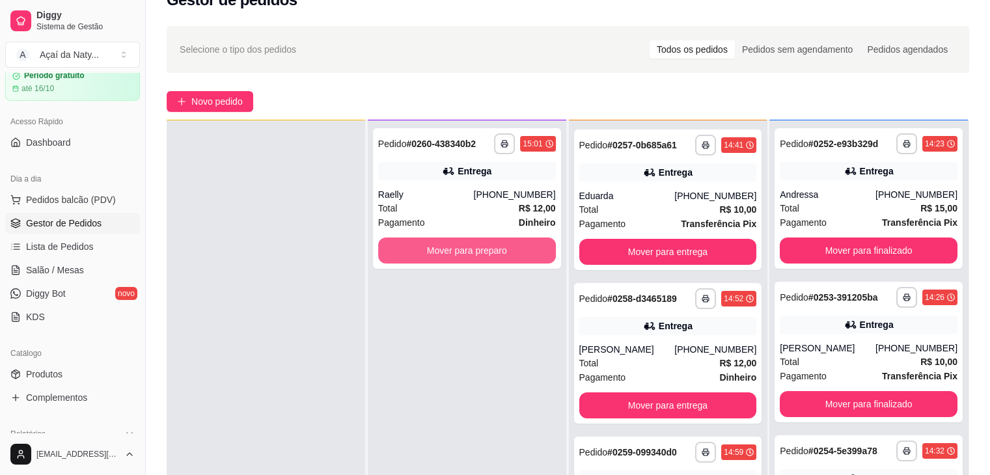
scroll to position [36, 0]
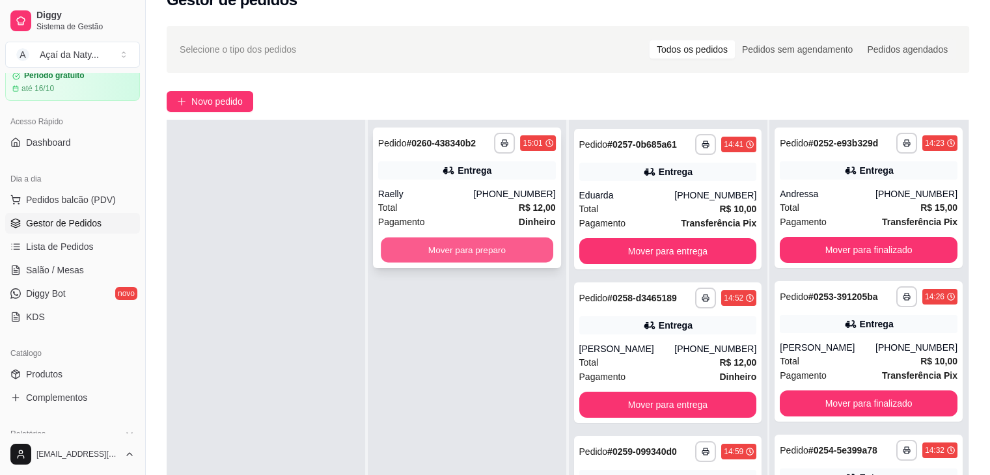
click at [476, 253] on button "Mover para preparo" at bounding box center [467, 250] width 173 height 25
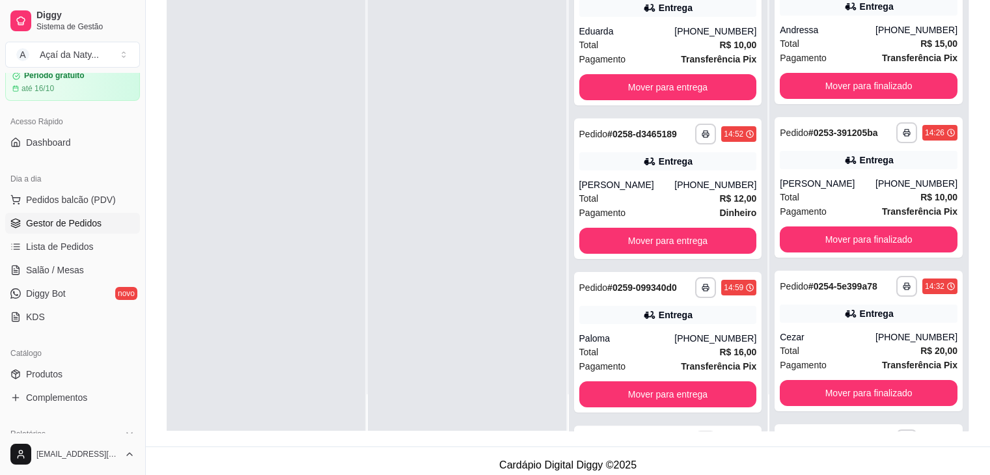
scroll to position [198, 0]
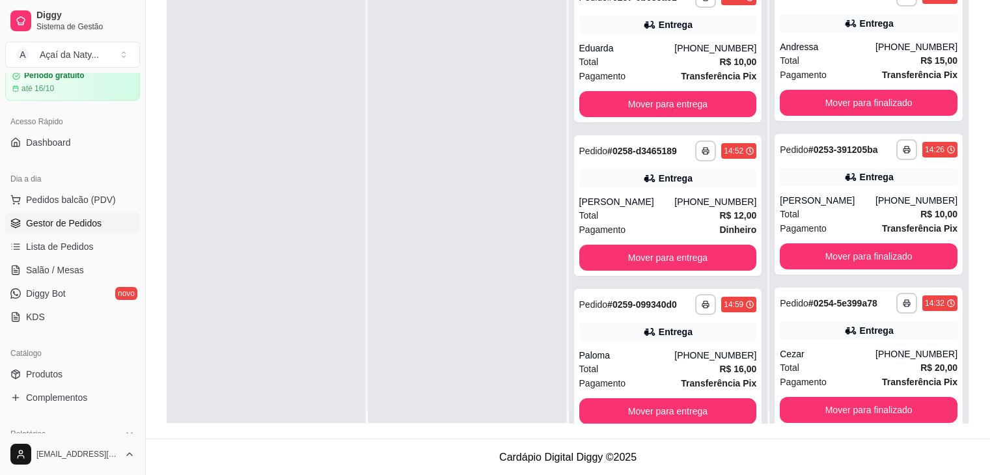
click at [557, 182] on div at bounding box center [467, 210] width 199 height 475
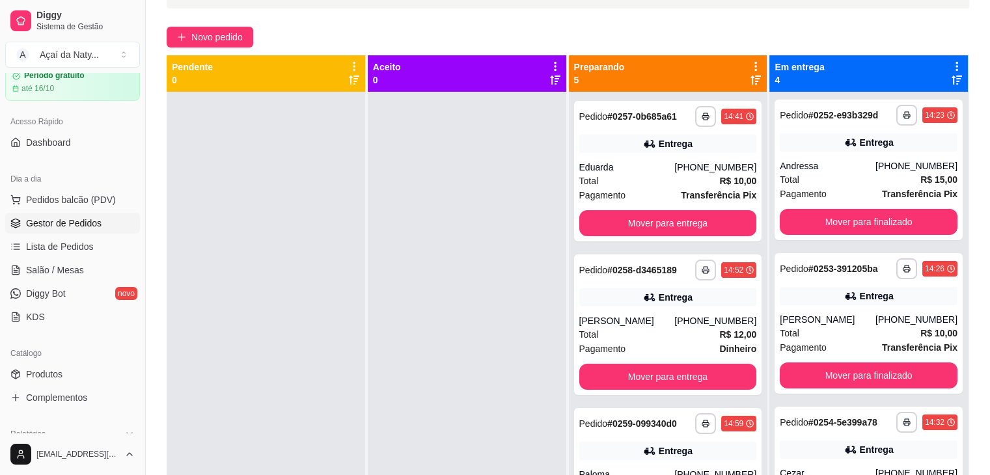
scroll to position [68, 0]
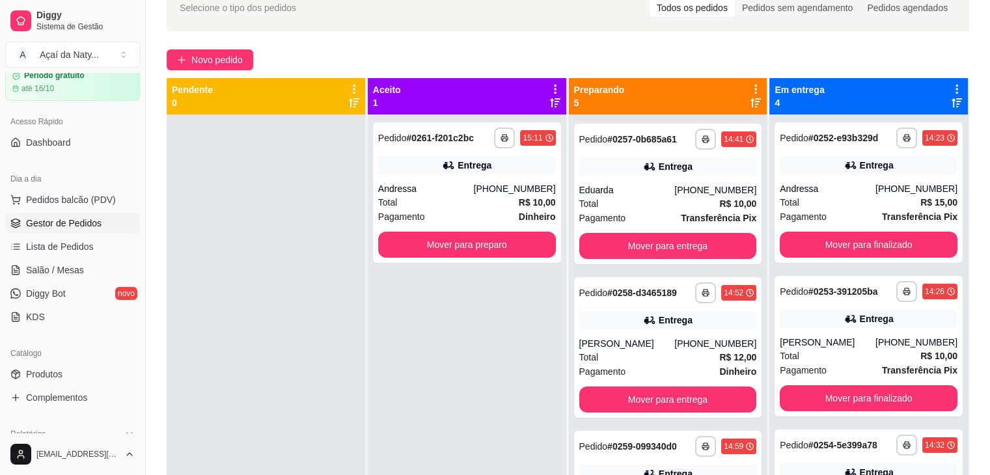
click at [535, 301] on div "**********" at bounding box center [467, 352] width 199 height 475
click at [833, 37] on div "**********" at bounding box center [568, 273] width 844 height 592
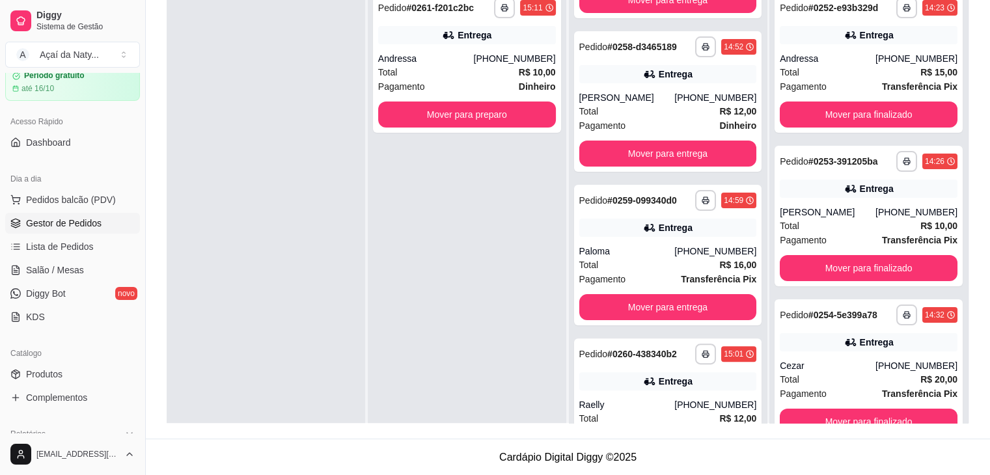
scroll to position [306, 0]
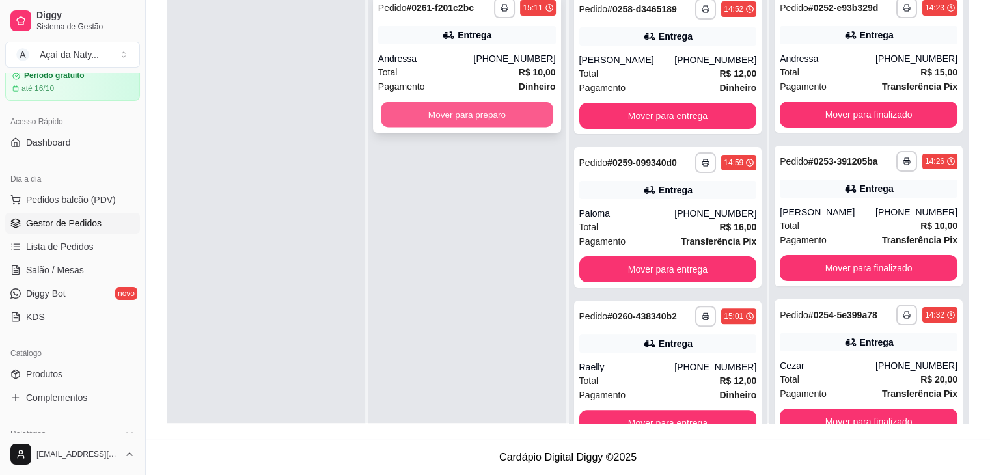
click at [486, 116] on button "Mover para preparo" at bounding box center [467, 114] width 173 height 25
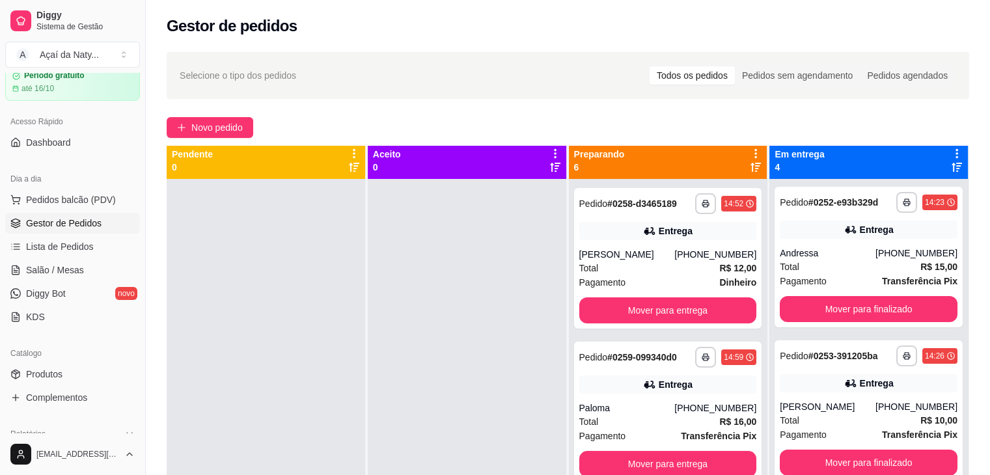
scroll to position [0, 0]
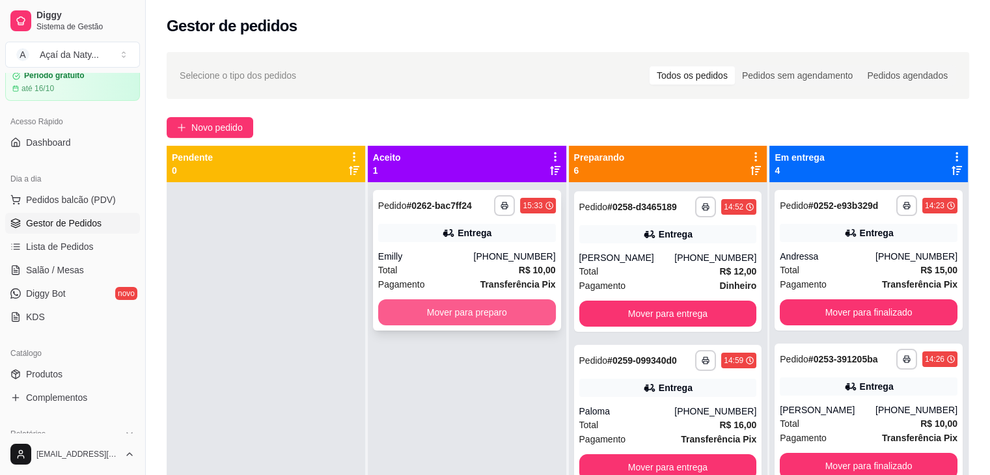
click at [463, 309] on button "Mover para preparo" at bounding box center [467, 312] width 178 height 26
click at [501, 206] on icon "button" at bounding box center [505, 206] width 8 height 8
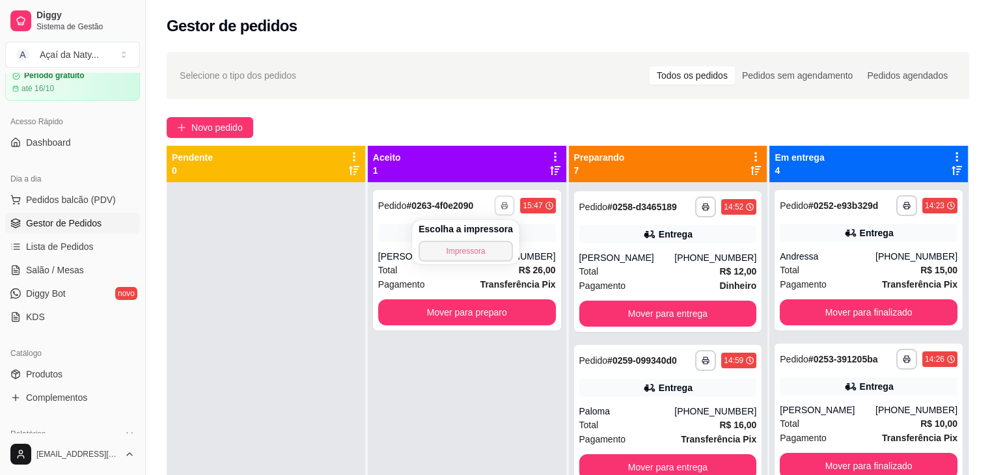
click at [488, 256] on button "Impressora" at bounding box center [466, 251] width 94 height 21
click at [750, 152] on icon at bounding box center [756, 157] width 12 height 12
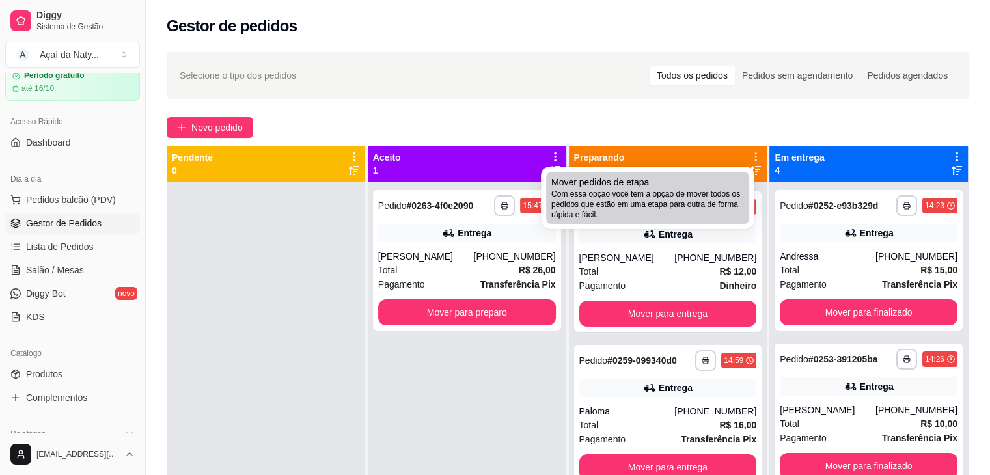
click at [694, 193] on span "Com essa opção você tem a opção de mover todos os pedidos que estão em uma etap…" at bounding box center [647, 204] width 193 height 31
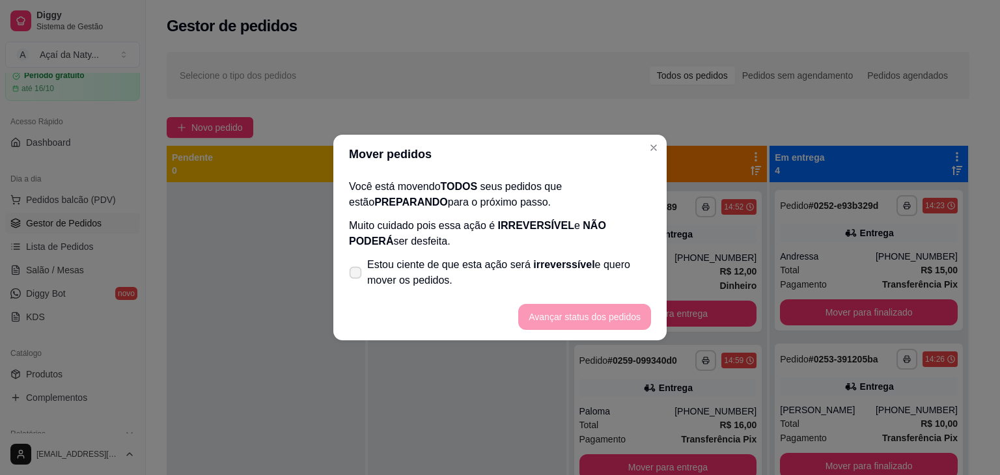
click at [351, 278] on span at bounding box center [356, 273] width 12 height 12
click at [351, 278] on input "Estou ciente de que esta ação será irreverssível e quero mover os pedidos." at bounding box center [352, 279] width 8 height 8
checkbox input "true"
click at [565, 320] on button "Avançar status dos pedidos" at bounding box center [584, 317] width 129 height 25
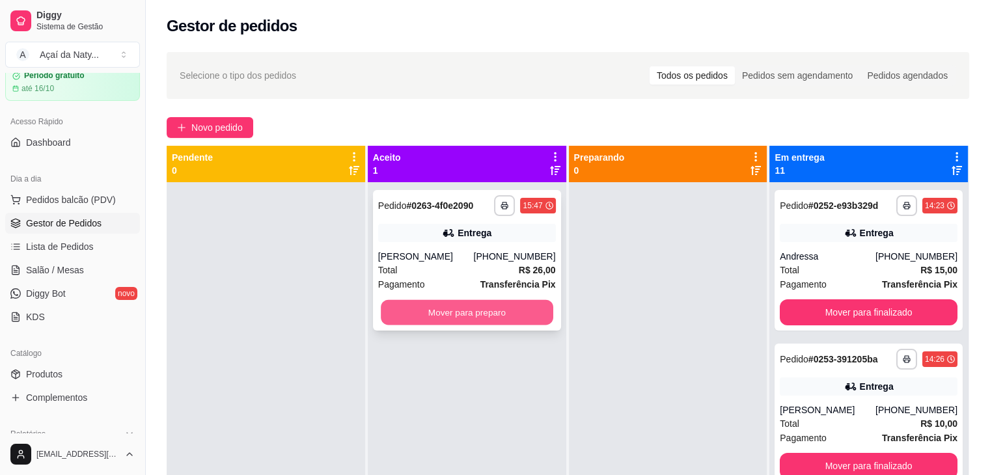
click at [493, 318] on button "Mover para preparo" at bounding box center [467, 312] width 173 height 25
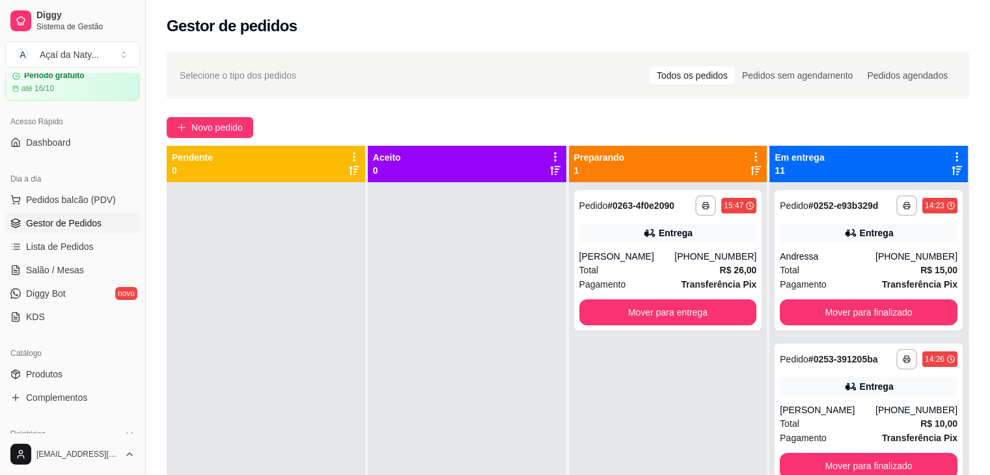
click at [951, 152] on icon at bounding box center [957, 157] width 12 height 12
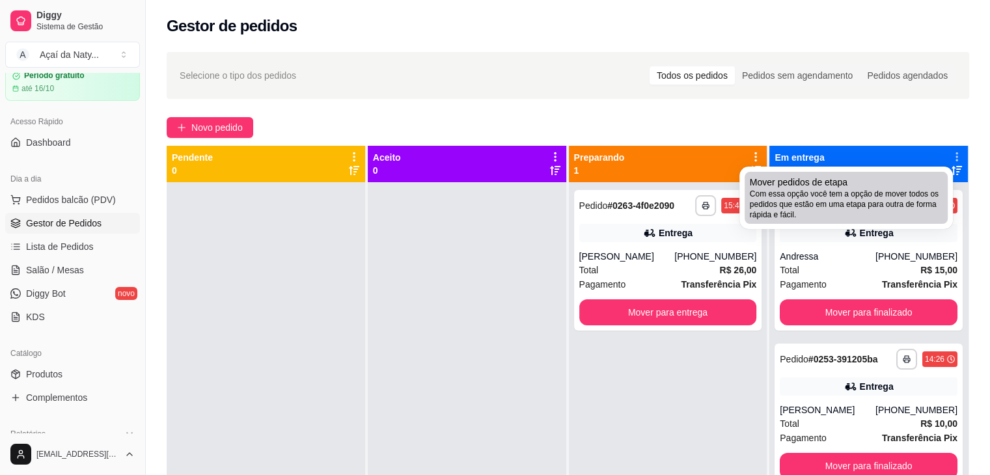
click at [892, 184] on div "Mover pedidos de etapa Com essa opção você tem a opção de mover todos os pedido…" at bounding box center [846, 198] width 193 height 44
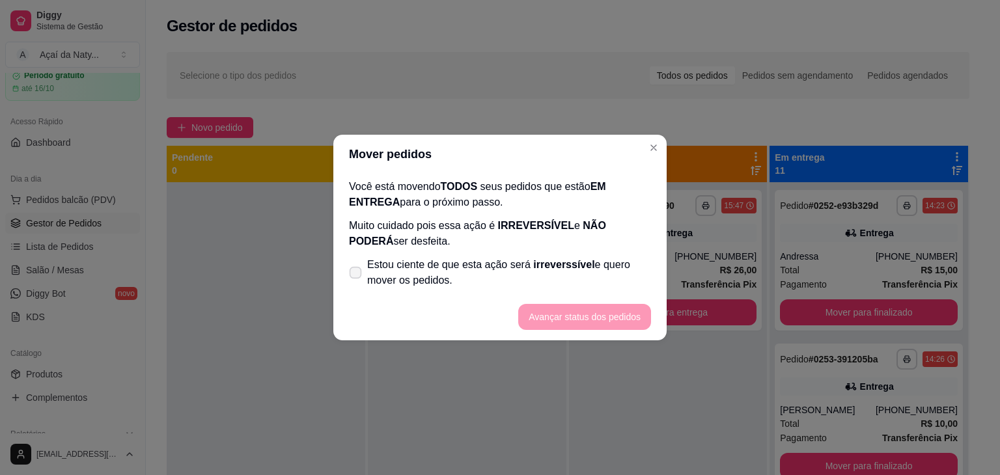
click at [361, 277] on span at bounding box center [356, 273] width 12 height 12
click at [357, 277] on input "Estou ciente de que esta ação será irreverssível e quero mover os pedidos." at bounding box center [352, 279] width 8 height 8
checkbox input "true"
click at [579, 319] on button "Avançar status dos pedidos" at bounding box center [584, 317] width 129 height 25
